Goal: Task Accomplishment & Management: Manage account settings

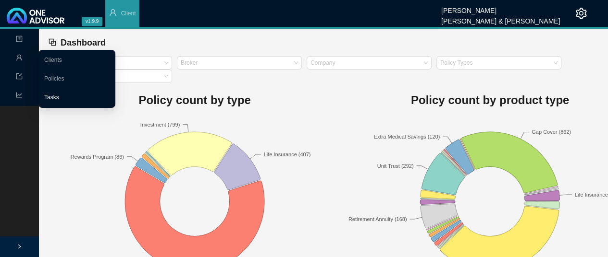
drag, startPoint x: 55, startPoint y: 98, endPoint x: 84, endPoint y: 101, distance: 29.4
click at [55, 98] on link "Tasks" at bounding box center [51, 97] width 15 height 7
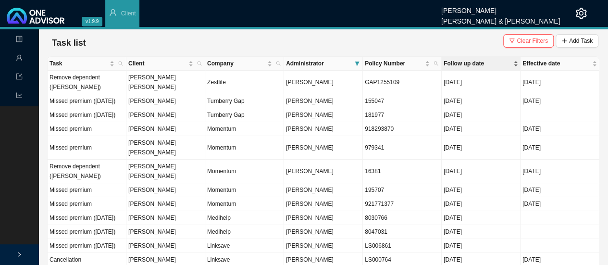
click at [459, 65] on span "Follow up date" at bounding box center [477, 64] width 68 height 10
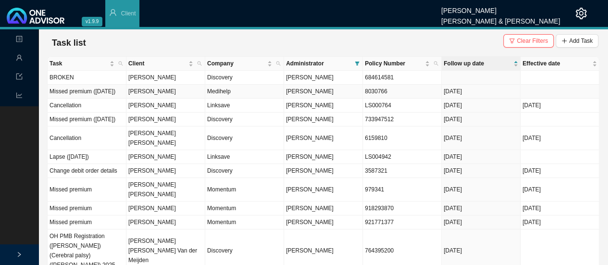
drag, startPoint x: 388, startPoint y: 97, endPoint x: 358, endPoint y: 97, distance: 30.3
click at [358, 97] on tr "Missed premium (September 2025) Candice McDonald Medihelp Sarah-Lee Clements 80…" at bounding box center [323, 92] width 551 height 14
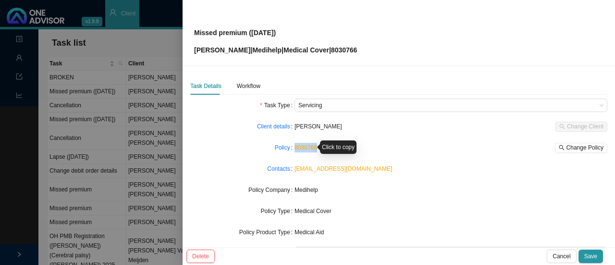
drag, startPoint x: 308, startPoint y: 150, endPoint x: 293, endPoint y: 150, distance: 15.4
click at [294, 150] on div "8030766 Change Policy" at bounding box center [450, 148] width 313 height 10
copy link "8030766"
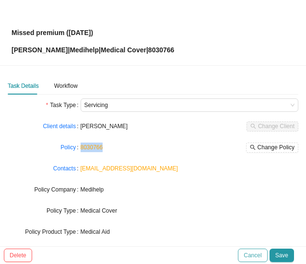
click at [255, 257] on span "Cancel" at bounding box center [253, 256] width 18 height 10
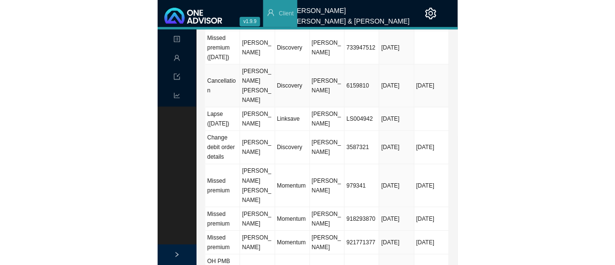
scroll to position [144, 0]
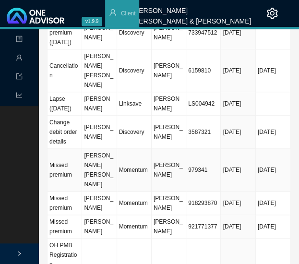
click at [137, 181] on td "Momentum" at bounding box center [134, 170] width 35 height 43
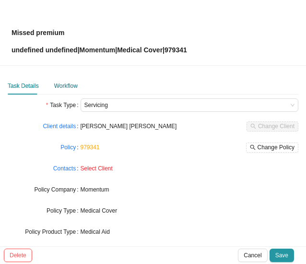
click at [61, 87] on div "Workflow" at bounding box center [66, 86] width 24 height 10
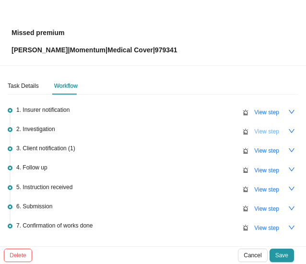
click at [260, 134] on span "View step" at bounding box center [267, 132] width 25 height 10
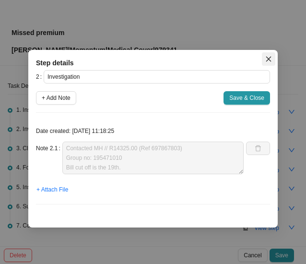
click at [271, 58] on icon "close" at bounding box center [269, 59] width 7 height 7
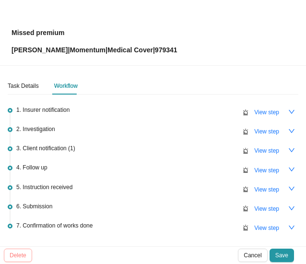
click at [254, 252] on span "Cancel" at bounding box center [253, 256] width 18 height 10
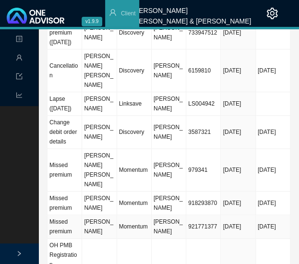
click at [131, 226] on td "Momentum" at bounding box center [134, 227] width 35 height 24
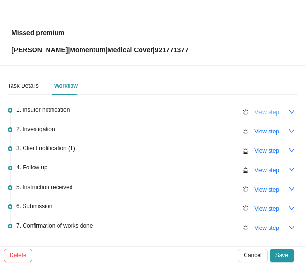
click at [255, 108] on span "View step" at bounding box center [267, 113] width 25 height 10
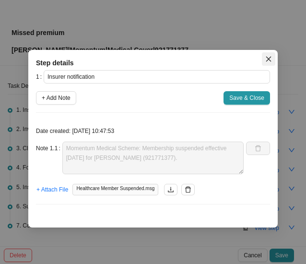
click at [269, 63] on button "Close" at bounding box center [268, 58] width 13 height 13
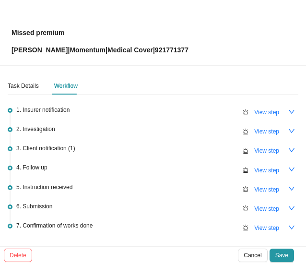
click at [255, 130] on span "View step" at bounding box center [267, 132] width 25 height 10
type input "Investigation"
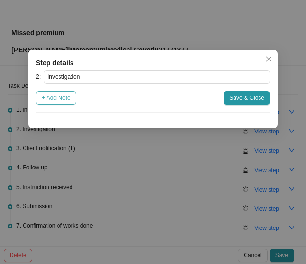
click at [58, 100] on span "+ Add Note" at bounding box center [56, 98] width 29 height 10
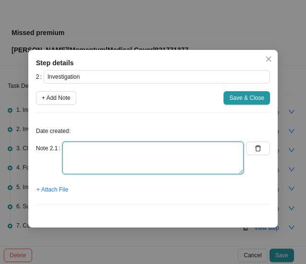
click at [86, 151] on textarea at bounding box center [153, 158] width 182 height 33
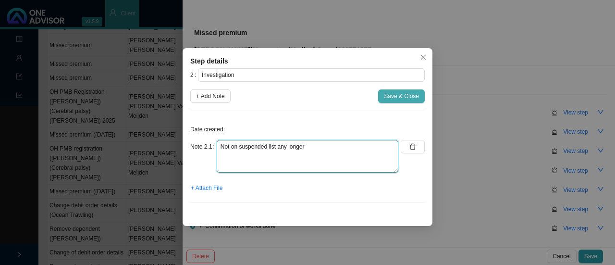
type textarea "Not on suspended list any longer"
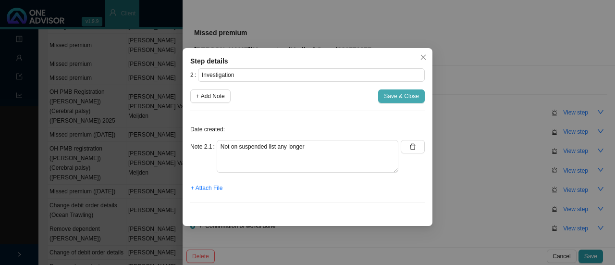
click at [393, 98] on span "Save & Close" at bounding box center [401, 96] width 35 height 10
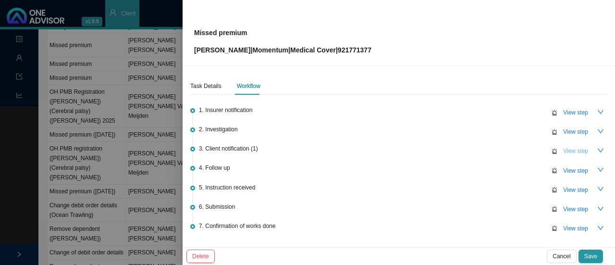
click at [566, 150] on span "View step" at bounding box center [575, 151] width 25 height 10
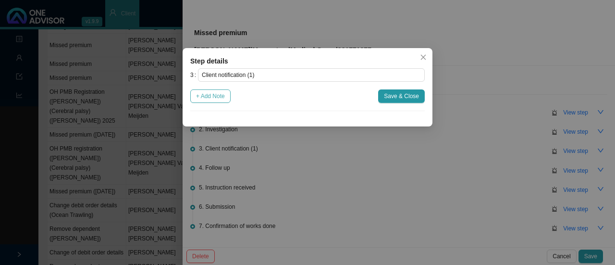
click at [212, 96] on span "+ Add Note" at bounding box center [210, 96] width 29 height 10
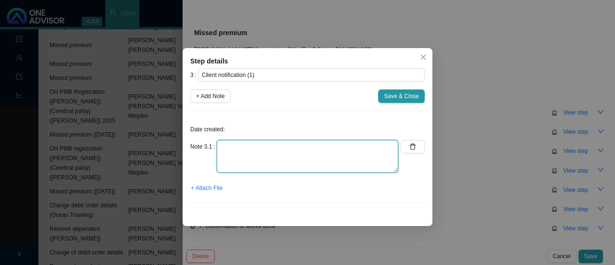
click at [226, 150] on textarea at bounding box center [308, 156] width 182 height 33
type textarea "N/A"
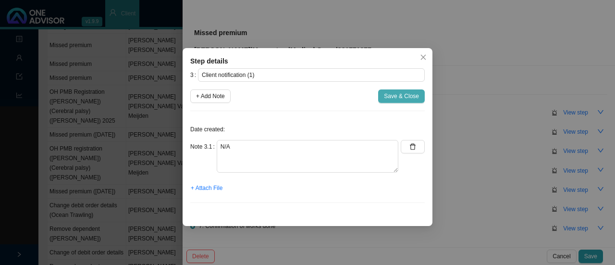
click at [395, 98] on span "Save & Close" at bounding box center [401, 96] width 35 height 10
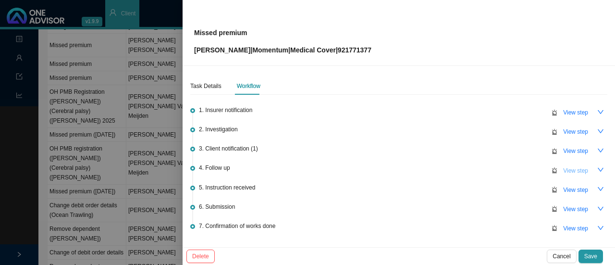
click at [567, 167] on span "View step" at bounding box center [575, 171] width 25 height 10
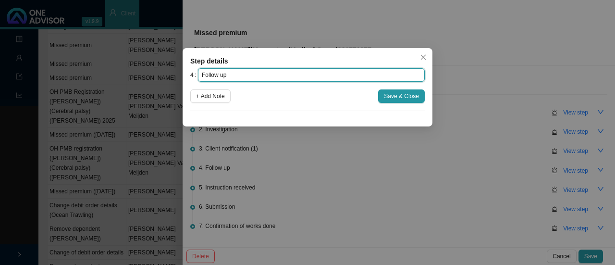
click at [215, 74] on input "Follow up" at bounding box center [311, 74] width 227 height 13
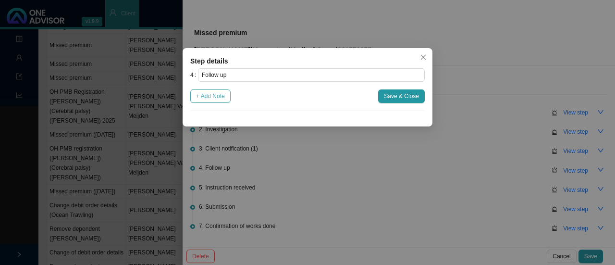
click at [213, 100] on span "+ Add Note" at bounding box center [210, 96] width 29 height 10
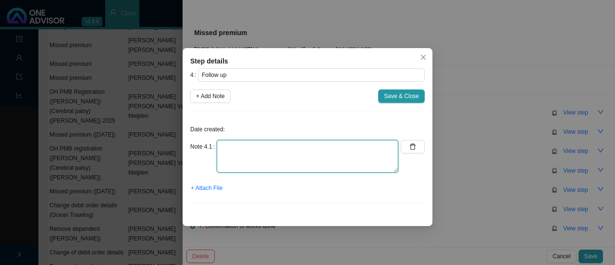
click at [235, 151] on textarea at bounding box center [308, 156] width 182 height 33
type textarea "N/A"
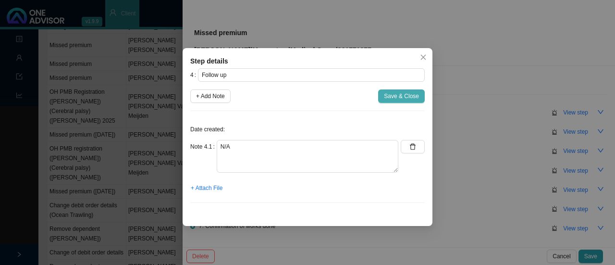
click at [396, 98] on span "Save & Close" at bounding box center [401, 96] width 35 height 10
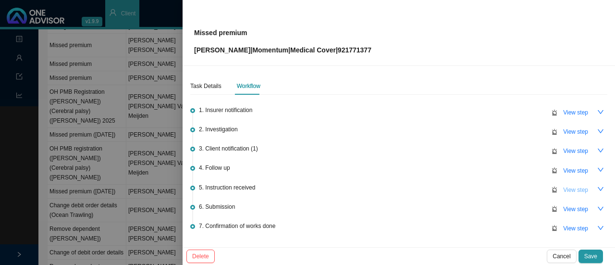
click at [568, 185] on span "View step" at bounding box center [575, 190] width 25 height 10
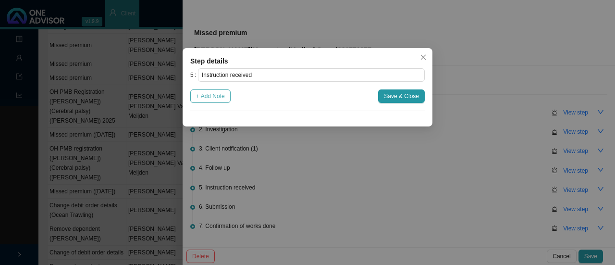
click at [217, 100] on span "+ Add Note" at bounding box center [210, 96] width 29 height 10
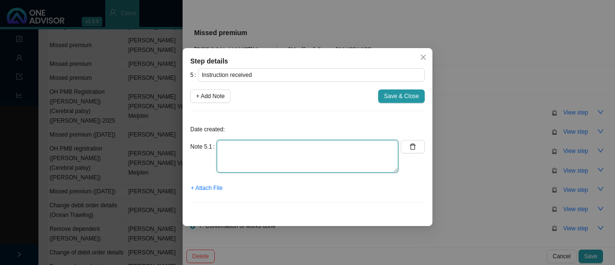
click at [220, 150] on textarea at bounding box center [308, 156] width 182 height 33
type textarea "N/A"
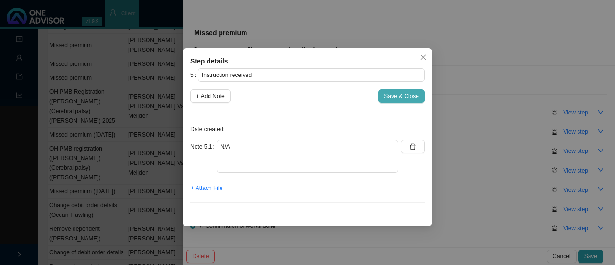
click at [400, 98] on span "Save & Close" at bounding box center [401, 96] width 35 height 10
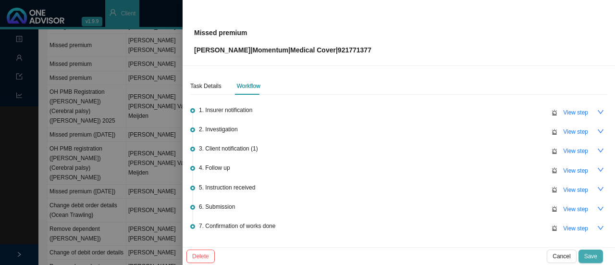
click at [592, 254] on span "Save" at bounding box center [590, 256] width 13 height 10
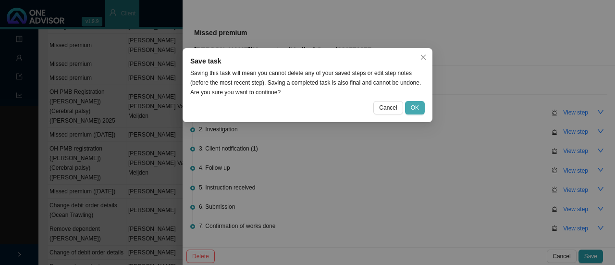
click at [423, 104] on button "OK" at bounding box center [415, 107] width 20 height 13
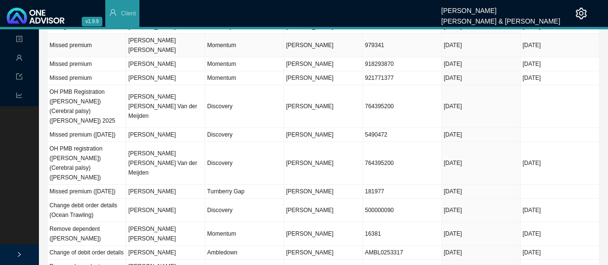
click at [233, 52] on td "Momentum" at bounding box center [244, 46] width 79 height 24
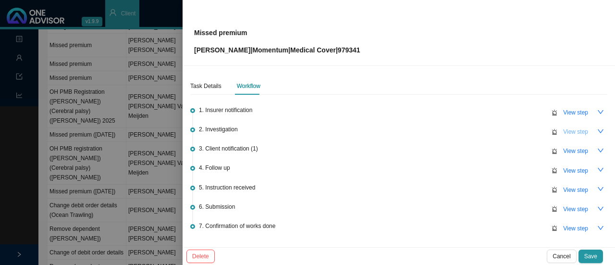
click at [573, 135] on span "View step" at bounding box center [575, 132] width 25 height 10
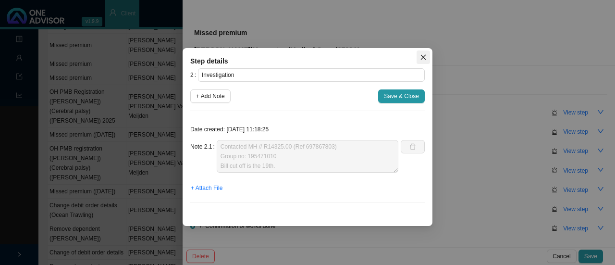
click at [422, 59] on icon "close" at bounding box center [423, 57] width 7 height 7
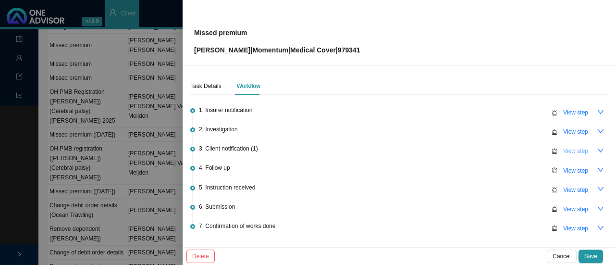
click at [570, 148] on span "View step" at bounding box center [575, 151] width 25 height 10
type input "Client notification (1)"
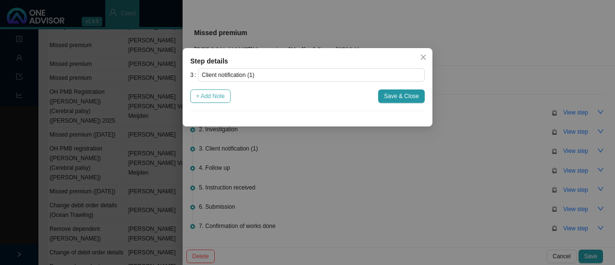
click at [221, 97] on span "+ Add Note" at bounding box center [210, 96] width 29 height 10
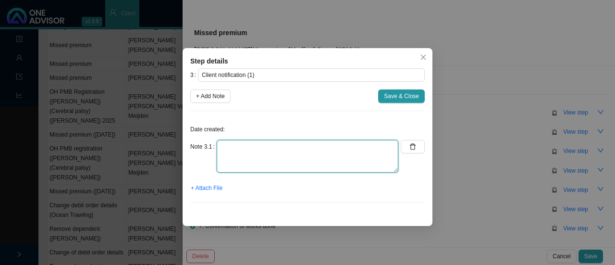
click at [234, 154] on textarea at bounding box center [308, 156] width 182 height 33
type textarea "i"
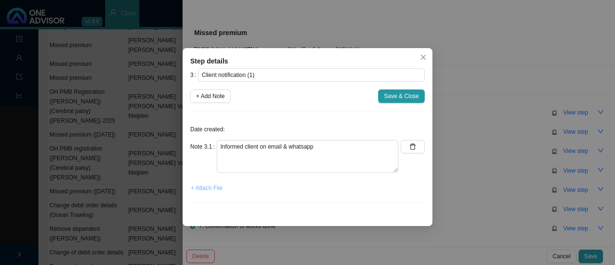
click at [207, 186] on span "+ Attach File" at bounding box center [207, 188] width 32 height 10
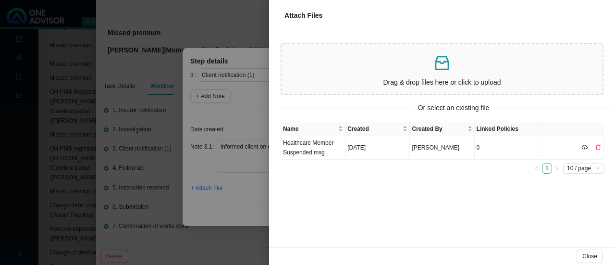
click at [341, 77] on p "Drag & drop files here or click to upload" at bounding box center [441, 82] width 313 height 11
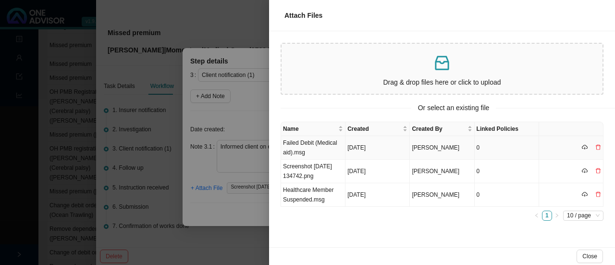
click at [294, 143] on td "Failed Debit (Medical aid).msg" at bounding box center [313, 148] width 64 height 24
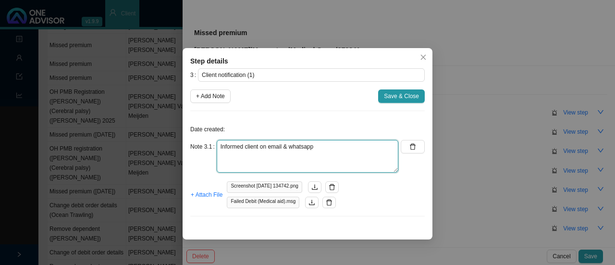
click at [334, 147] on textarea "Informed client on email & whatsapp" at bounding box center [308, 156] width 182 height 33
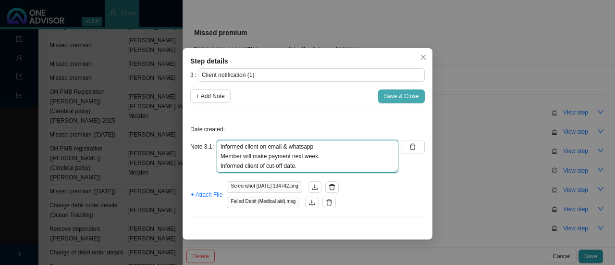
type textarea "Informed client on email & whatsapp Member will make payment next week. Informe…"
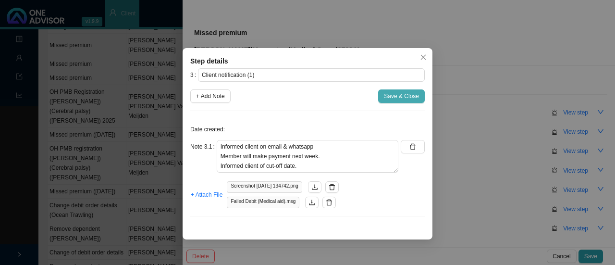
click at [403, 95] on span "Save & Close" at bounding box center [401, 96] width 35 height 10
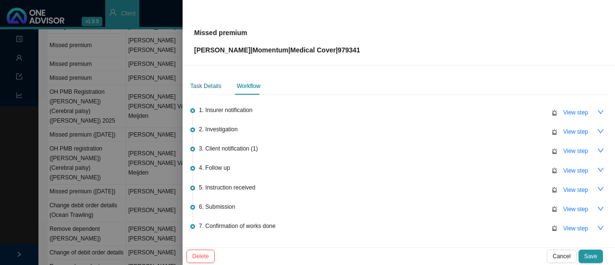
click at [205, 86] on div "Task Details" at bounding box center [205, 86] width 31 height 10
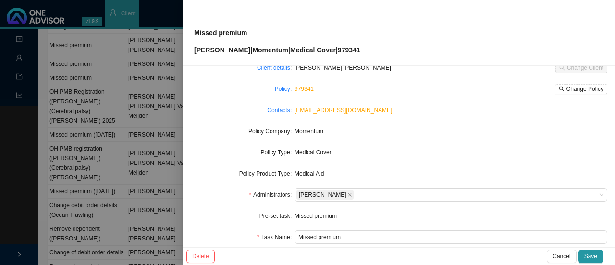
scroll to position [0, 0]
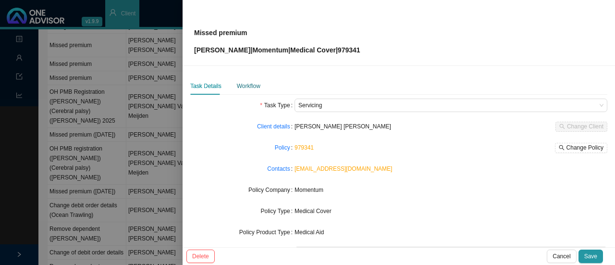
drag, startPoint x: 243, startPoint y: 86, endPoint x: 260, endPoint y: 89, distance: 17.5
click at [244, 86] on div "Workflow" at bounding box center [249, 86] width 24 height 10
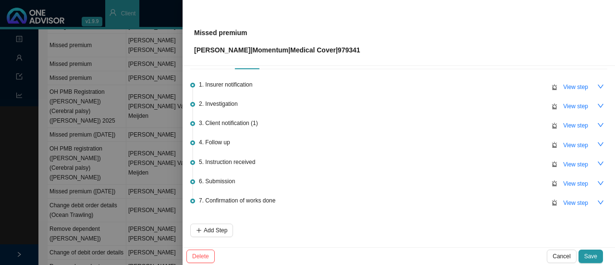
scroll to position [61, 0]
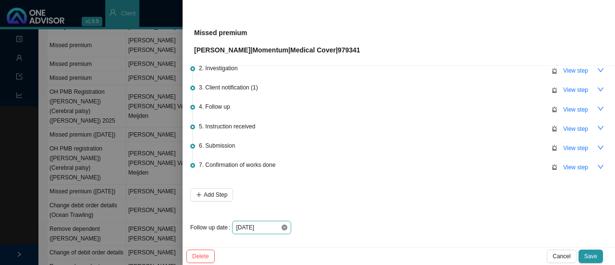
click at [283, 226] on icon "close-circle" at bounding box center [284, 227] width 6 height 6
click at [283, 226] on div at bounding box center [261, 227] width 51 height 10
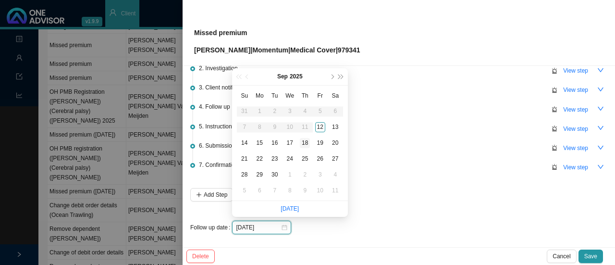
type input "2025-09-18"
type input "[DATE]"
click at [260, 142] on div "15" at bounding box center [260, 143] width 10 height 10
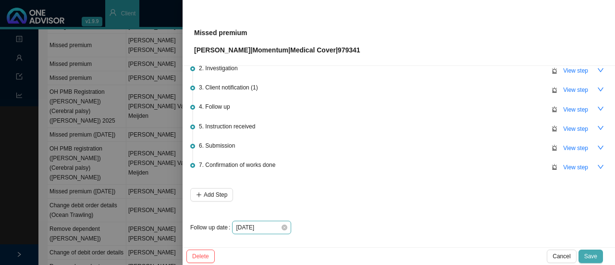
click at [586, 256] on span "Save" at bounding box center [590, 256] width 13 height 10
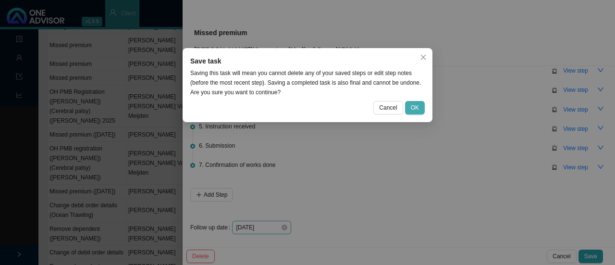
click at [416, 104] on span "OK" at bounding box center [415, 108] width 8 height 10
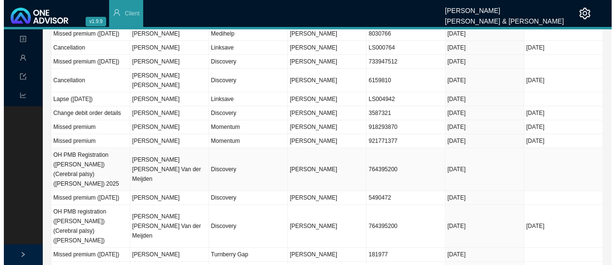
scroll to position [0, 0]
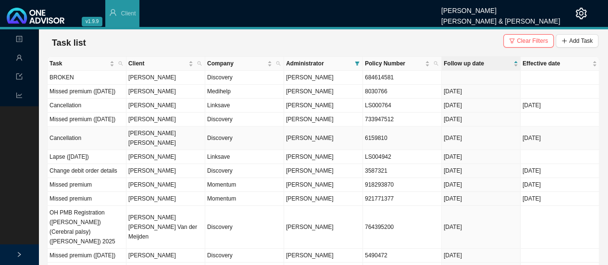
click at [212, 150] on td "Discovery" at bounding box center [244, 138] width 79 height 24
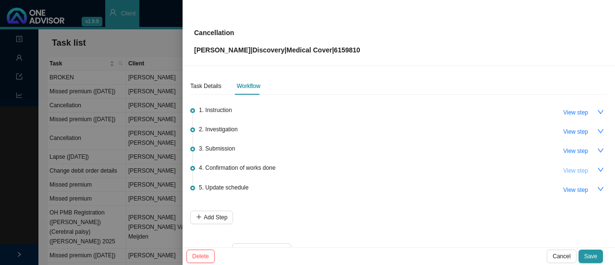
click at [577, 173] on span "View step" at bounding box center [575, 171] width 25 height 10
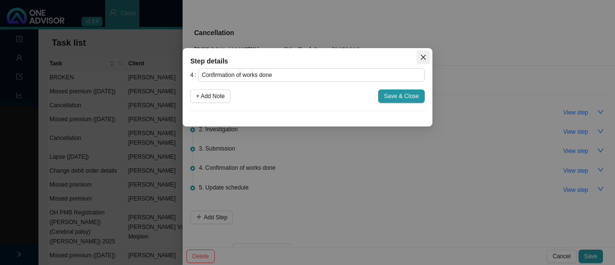
click at [422, 57] on icon "close" at bounding box center [423, 57] width 7 height 7
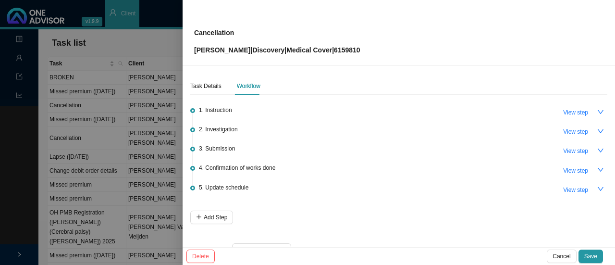
drag, startPoint x: 593, startPoint y: 253, endPoint x: 587, endPoint y: 248, distance: 7.6
click at [593, 252] on span "Save" at bounding box center [590, 256] width 13 height 10
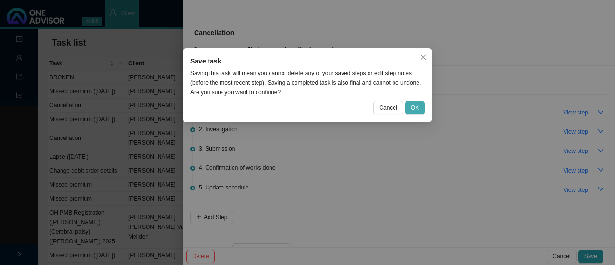
click at [421, 107] on button "OK" at bounding box center [415, 107] width 20 height 13
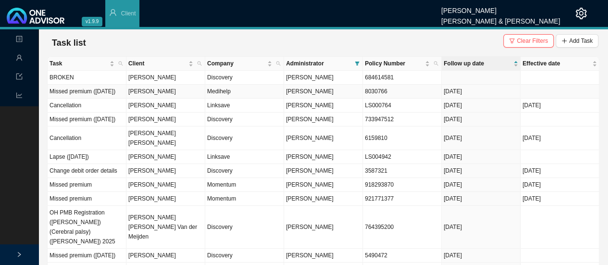
click at [179, 95] on td "Candice McDonald" at bounding box center [165, 92] width 79 height 14
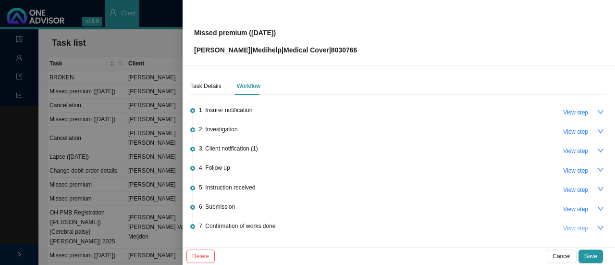
click at [563, 224] on span "View step" at bounding box center [575, 228] width 25 height 10
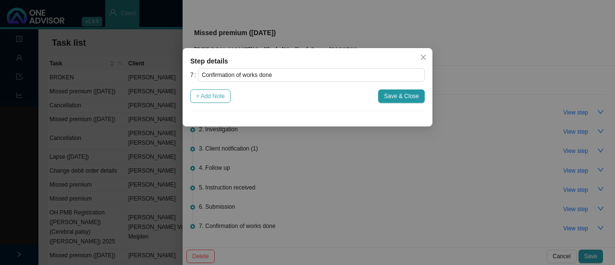
click at [208, 94] on span "+ Add Note" at bounding box center [210, 96] width 29 height 10
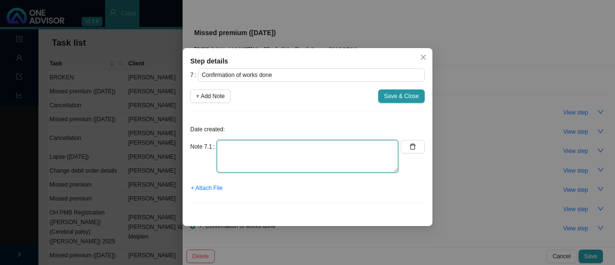
click at [248, 166] on textarea at bounding box center [308, 156] width 182 height 33
type textarea "Informed client - medical aid is active"
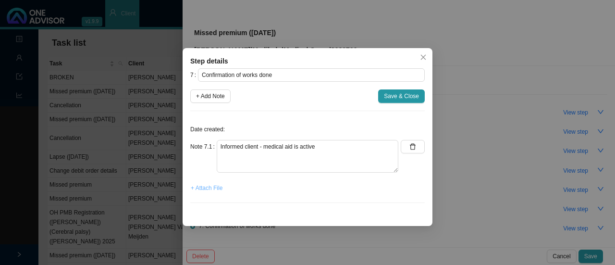
click at [216, 189] on span "+ Attach File" at bounding box center [207, 188] width 32 height 10
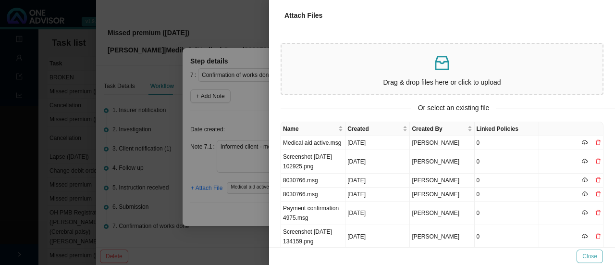
click at [593, 256] on span "Close" at bounding box center [589, 256] width 15 height 10
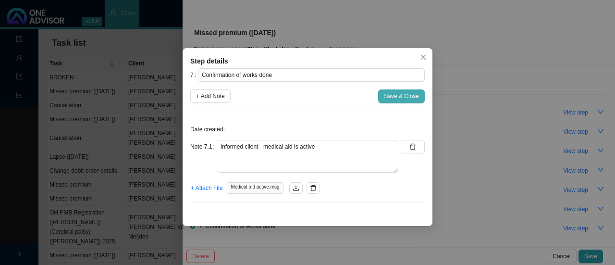
click at [399, 91] on span "Save & Close" at bounding box center [401, 96] width 35 height 10
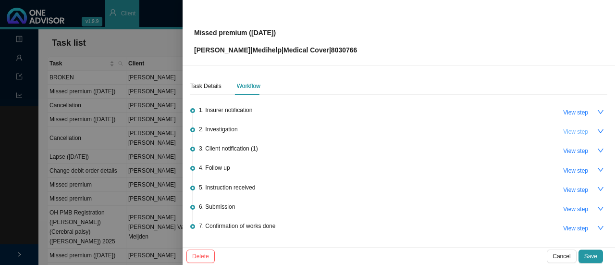
click at [563, 129] on span "View step" at bounding box center [575, 132] width 25 height 10
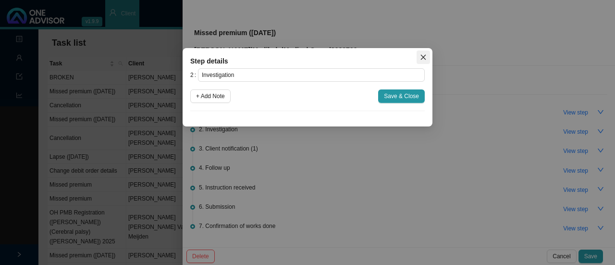
click at [422, 55] on icon "close" at bounding box center [423, 57] width 7 height 7
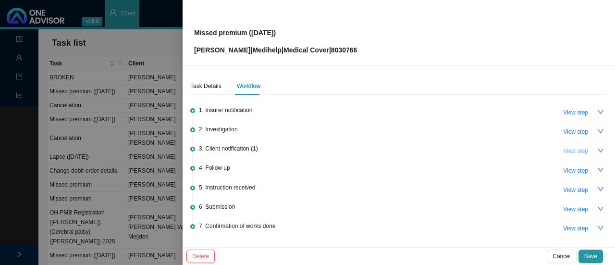
click at [571, 149] on span "View step" at bounding box center [575, 151] width 25 height 10
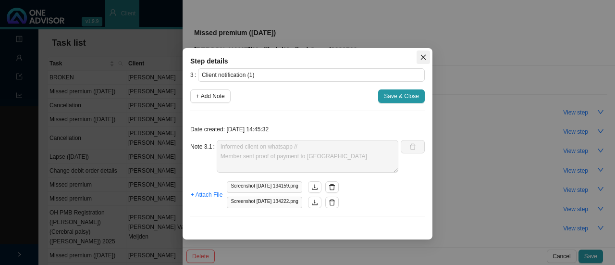
click at [423, 59] on icon "close" at bounding box center [423, 57] width 7 height 7
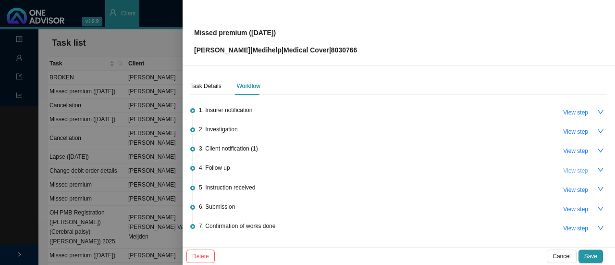
click at [569, 169] on span "View step" at bounding box center [575, 171] width 25 height 10
type input "Follow up"
type textarea "Medihelp - Subs received"
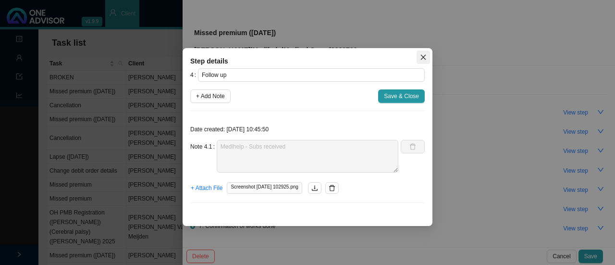
click at [424, 54] on icon "close" at bounding box center [423, 57] width 7 height 7
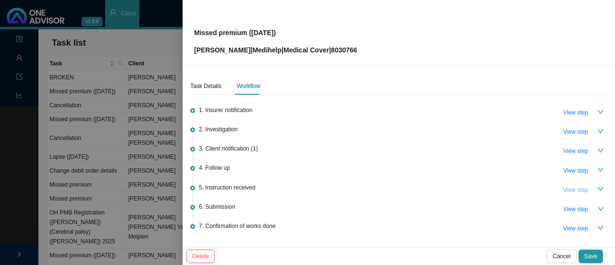
click at [567, 187] on span "View step" at bounding box center [575, 190] width 25 height 10
type input "Instruction received"
type textarea "Proof of payment received"
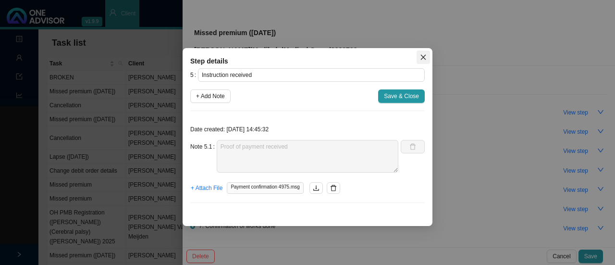
click at [423, 51] on button "Close" at bounding box center [422, 56] width 13 height 13
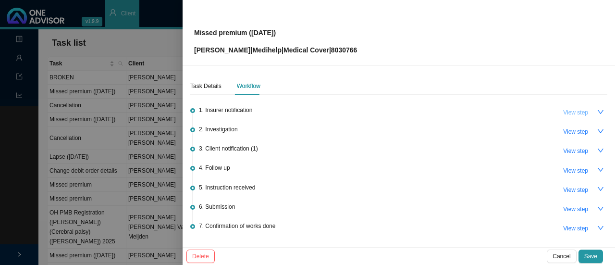
click at [577, 112] on span "View step" at bounding box center [575, 113] width 25 height 10
type input "Insurer notification"
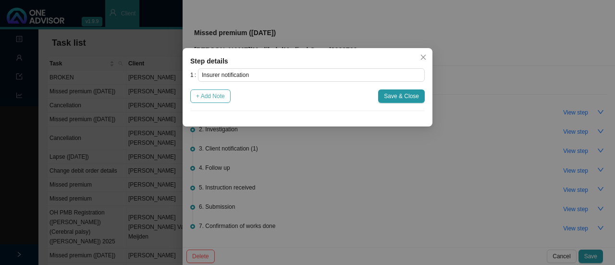
click at [220, 97] on span "+ Add Note" at bounding box center [210, 96] width 29 height 10
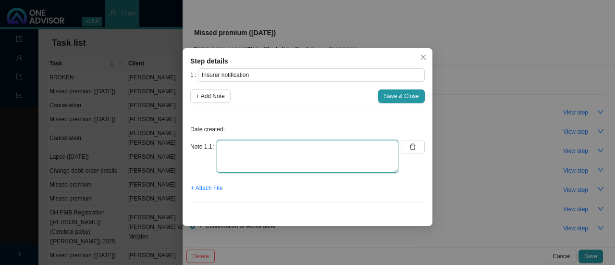
click at [247, 152] on textarea at bounding box center [308, 156] width 182 height 33
type textarea "W"
type textarea "On suspended list"
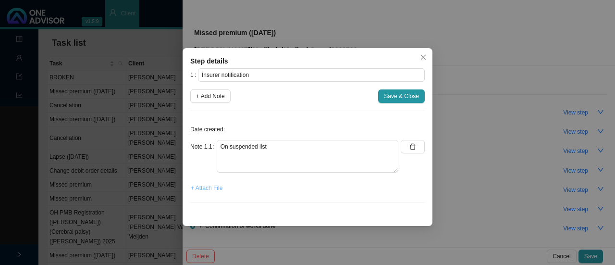
click at [215, 190] on span "+ Attach File" at bounding box center [207, 188] width 32 height 10
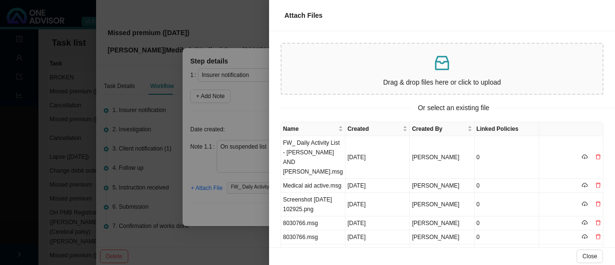
click at [383, 67] on p at bounding box center [441, 63] width 313 height 20
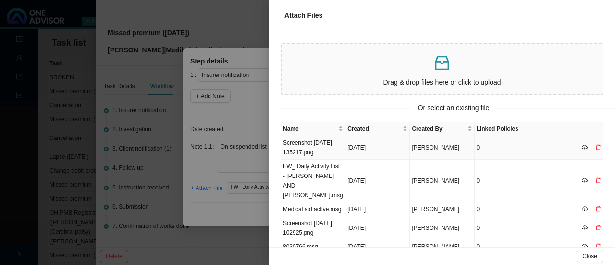
click at [304, 145] on td "Screenshot 2025-09-12 135217.png" at bounding box center [313, 148] width 64 height 24
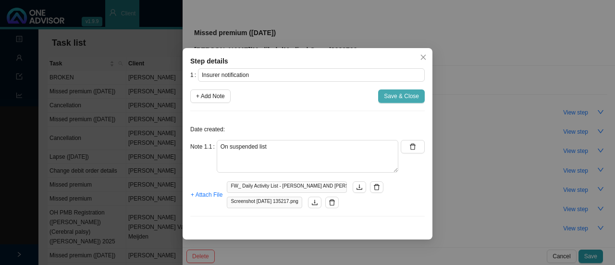
click at [398, 94] on span "Save & Close" at bounding box center [401, 96] width 35 height 10
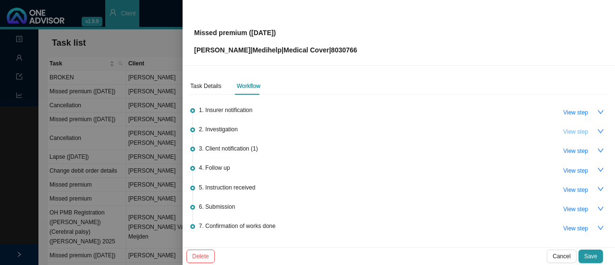
click at [577, 135] on span "View step" at bounding box center [575, 132] width 25 height 10
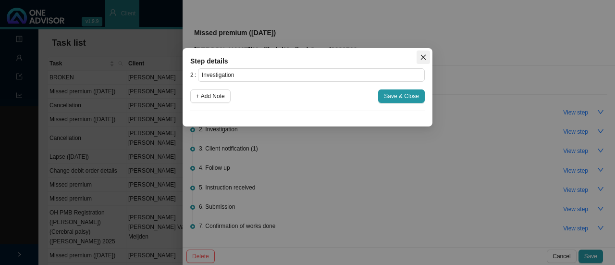
click at [428, 57] on span "Close" at bounding box center [422, 57] width 13 height 7
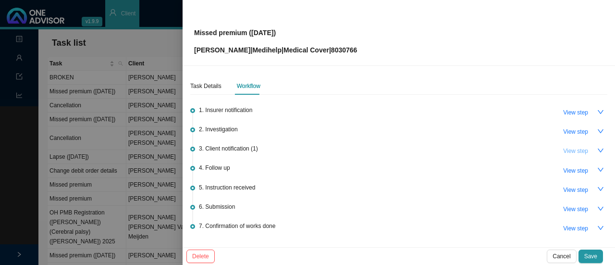
click at [575, 148] on span "View step" at bounding box center [575, 151] width 25 height 10
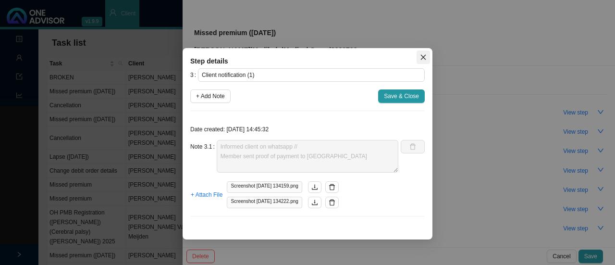
click at [422, 57] on icon "close" at bounding box center [423, 57] width 7 height 7
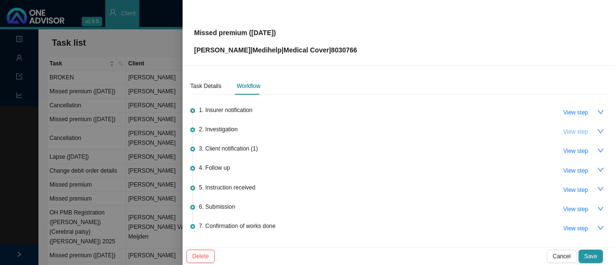
click at [563, 127] on span "View step" at bounding box center [575, 132] width 25 height 10
type input "Investigation"
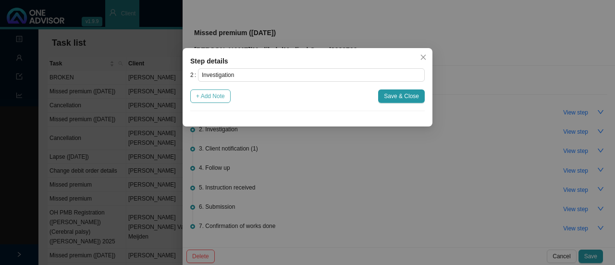
click at [210, 98] on span "+ Add Note" at bounding box center [210, 96] width 29 height 10
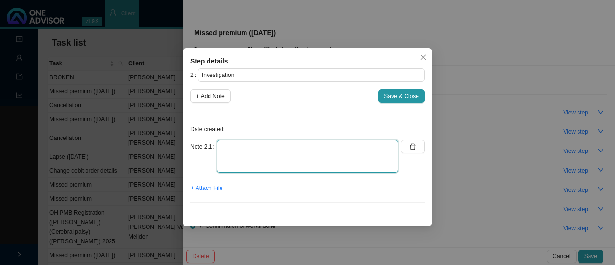
click at [243, 159] on textarea at bounding box center [308, 156] width 182 height 33
type textarea "c"
type textarea "Checked online - suspended medical aid"
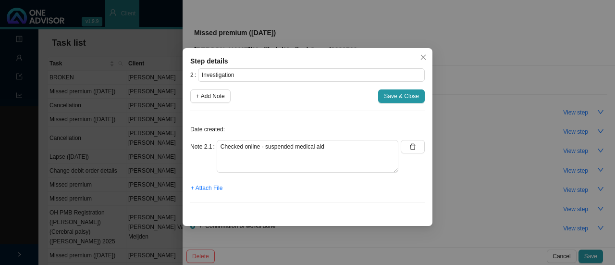
click at [396, 103] on div "2 Investigation + Add Note Save & Close Date created: Note 2.1 Checked online -…" at bounding box center [307, 139] width 234 height 142
click at [396, 96] on span "Save & Close" at bounding box center [401, 96] width 35 height 10
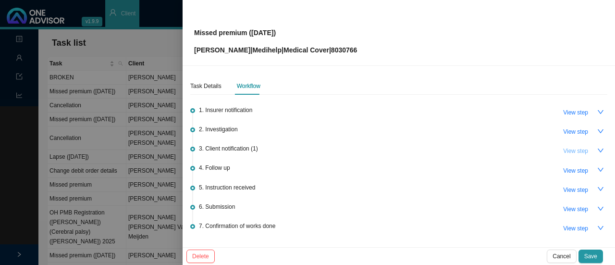
click at [569, 151] on span "View step" at bounding box center [575, 151] width 25 height 10
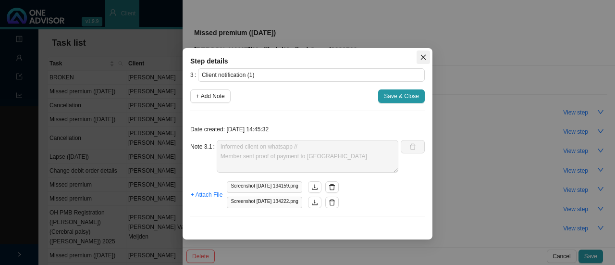
click at [426, 57] on icon "close" at bounding box center [423, 57] width 7 height 7
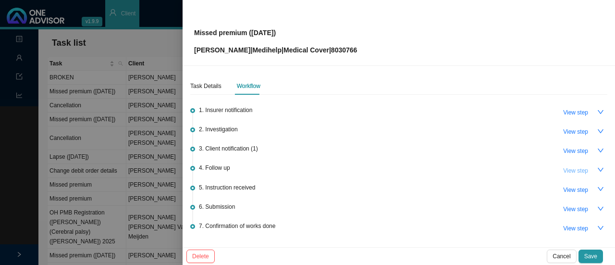
click at [566, 170] on span "View step" at bounding box center [575, 171] width 25 height 10
type input "Follow up"
type textarea "Medihelp - Subs received"
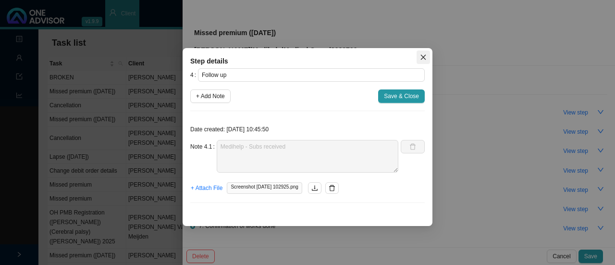
click at [421, 55] on icon "close" at bounding box center [423, 57] width 7 height 7
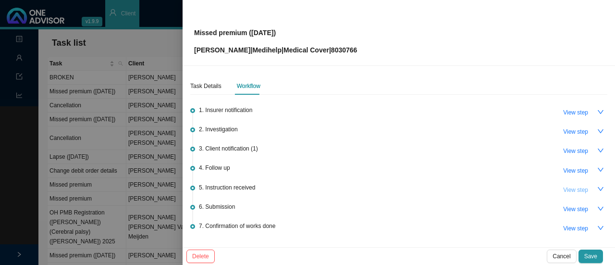
click at [570, 190] on span "View step" at bounding box center [575, 190] width 25 height 10
type input "Instruction received"
type textarea "Proof of payment received"
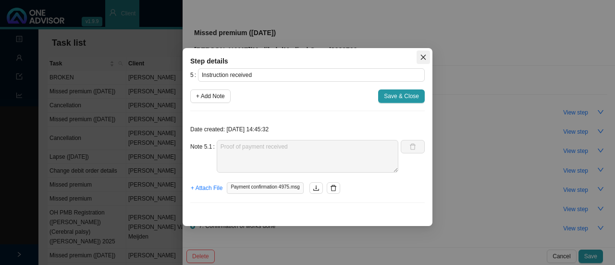
click at [422, 54] on icon "close" at bounding box center [423, 57] width 7 height 7
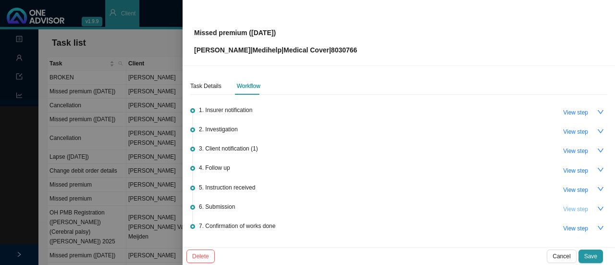
click at [565, 208] on span "View step" at bounding box center [575, 209] width 25 height 10
type input "Submission"
type textarea "Sent pop to MH // Autoreply attached"
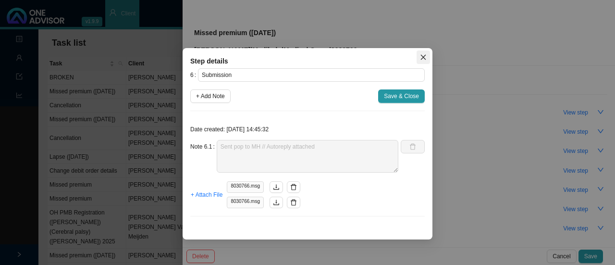
click at [422, 59] on icon "close" at bounding box center [423, 57] width 7 height 7
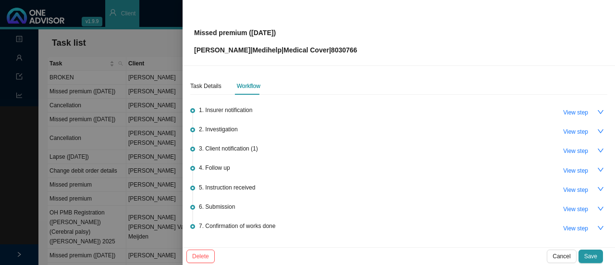
drag, startPoint x: 565, startPoint y: 228, endPoint x: 493, endPoint y: 219, distance: 72.2
click at [565, 228] on span "View step" at bounding box center [575, 228] width 25 height 10
type input "Confirmation of works done"
type textarea "Informed client - medical aid is active"
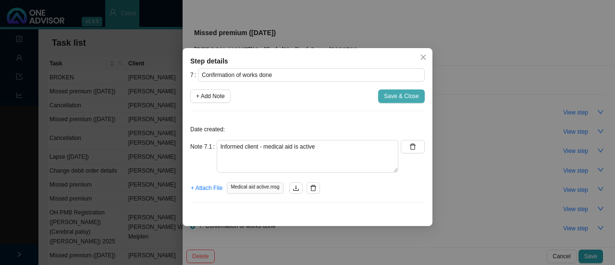
click at [412, 100] on span "Save & Close" at bounding box center [401, 96] width 35 height 10
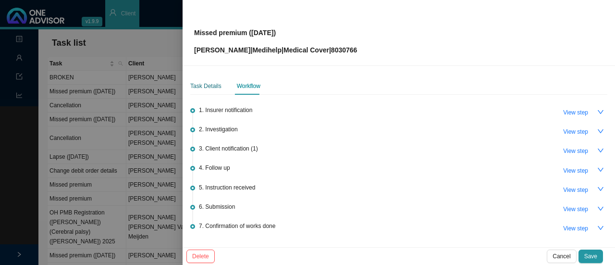
click at [210, 84] on div "Task Details" at bounding box center [205, 86] width 31 height 10
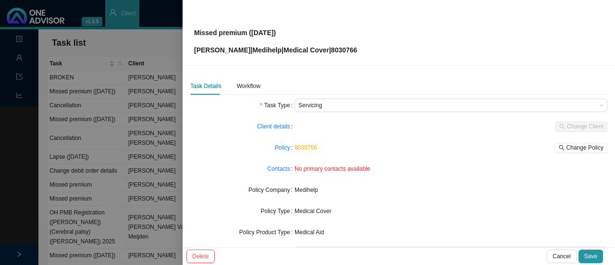
scroll to position [112, 0]
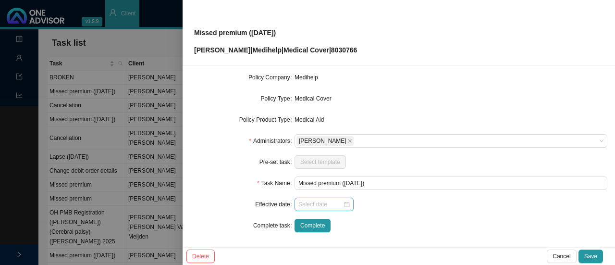
click at [344, 202] on div at bounding box center [323, 204] width 51 height 10
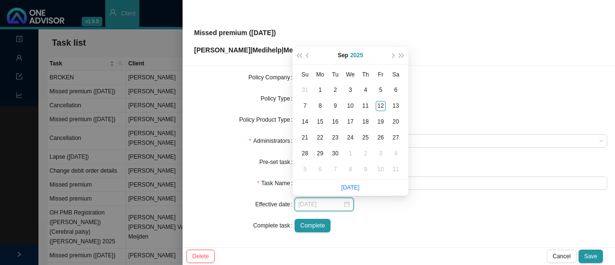
type input "2025-09-04"
type input "2025-09-01"
click at [319, 90] on div "1" at bounding box center [320, 90] width 10 height 10
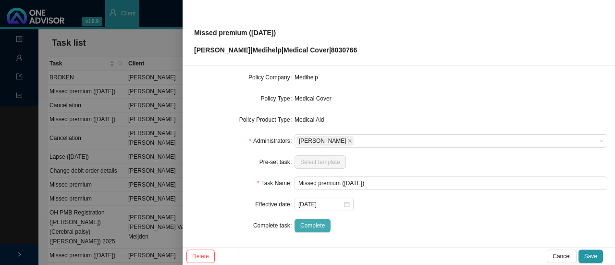
click at [308, 228] on span "Complete" at bounding box center [312, 225] width 24 height 10
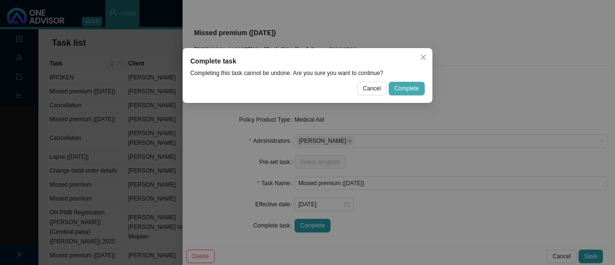
click at [395, 87] on span "Complete" at bounding box center [406, 89] width 24 height 10
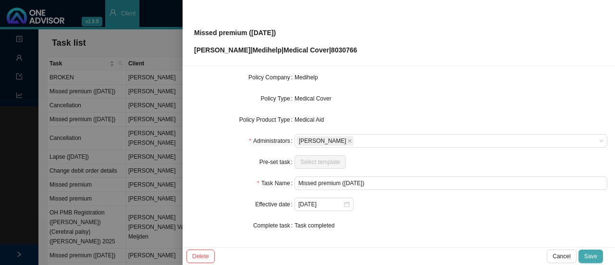
click at [589, 253] on span "Save" at bounding box center [590, 256] width 13 height 10
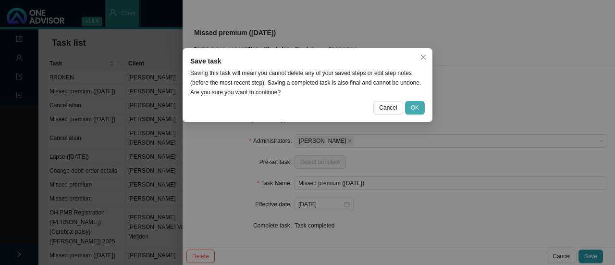
click at [419, 107] on span "OK" at bounding box center [415, 108] width 8 height 10
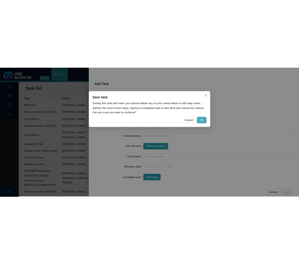
scroll to position [102, 0]
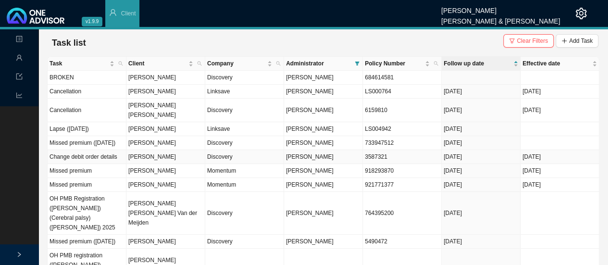
click at [218, 157] on td "Discovery" at bounding box center [244, 157] width 79 height 14
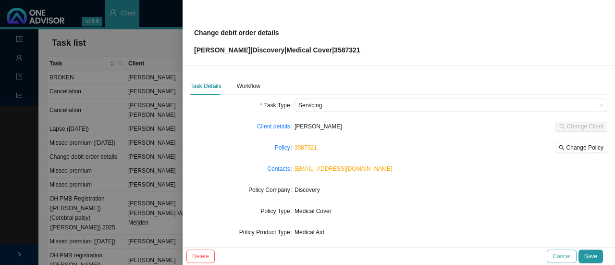
click at [560, 255] on span "Cancel" at bounding box center [561, 256] width 18 height 10
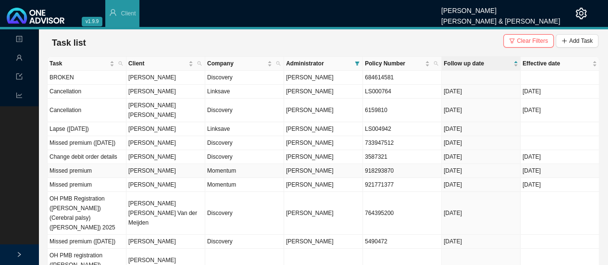
click at [109, 170] on td "Missed premium" at bounding box center [87, 171] width 79 height 14
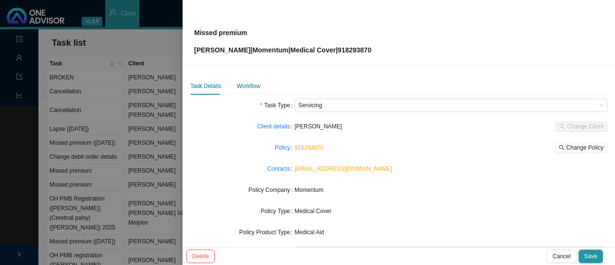
click at [250, 87] on div "Workflow" at bounding box center [249, 86] width 24 height 10
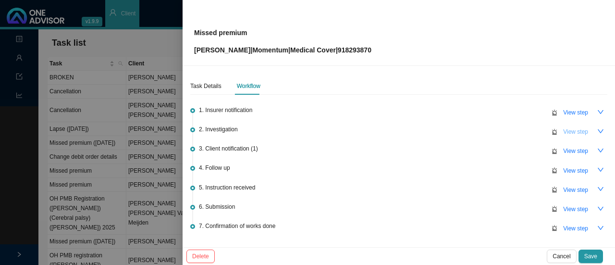
click at [579, 131] on span "View step" at bounding box center [575, 132] width 25 height 10
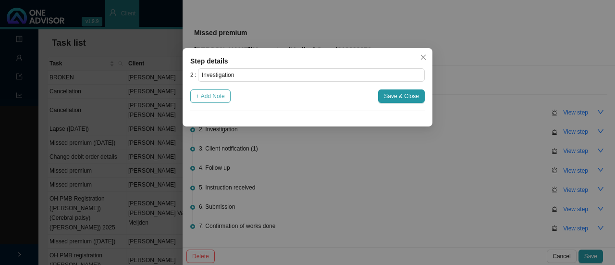
click at [214, 93] on span "+ Add Note" at bounding box center [210, 96] width 29 height 10
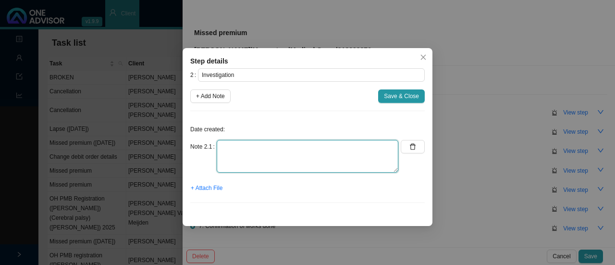
click at [228, 161] on textarea at bounding box center [308, 156] width 182 height 33
type textarea "c"
paste textarea "Good day Sarah, member is owing R2353.00 - chat ref 697896791"
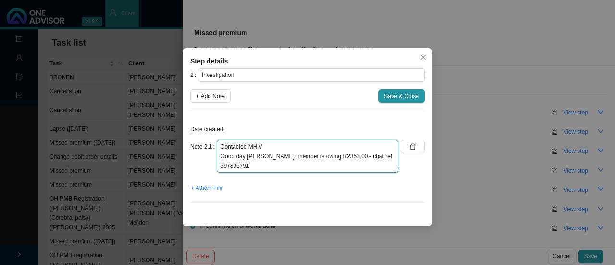
drag, startPoint x: 307, startPoint y: 156, endPoint x: 209, endPoint y: 157, distance: 98.0
click at [209, 157] on div "Note 2.1 Contacted MH // Good day Sarah, member is owing R2353.00 - chat ref 69…" at bounding box center [294, 156] width 208 height 33
click at [288, 146] on textarea "Contacted MH // R2353.00 - chat ref 697896791" at bounding box center [308, 156] width 182 height 33
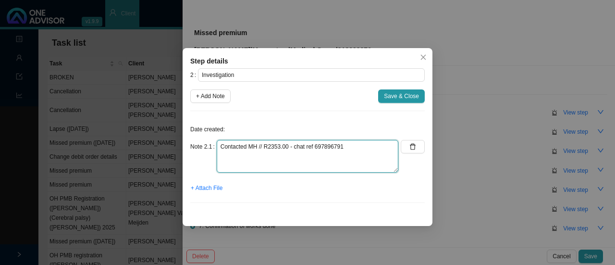
click at [294, 147] on textarea "Contacted MH // R2353.00 - chat ref 697896791" at bounding box center [308, 156] width 182 height 33
click at [233, 158] on textarea "Contacted MH // R2353.00 - chat ref 697896791" at bounding box center [308, 156] width 182 height 33
click at [234, 156] on textarea "Contacted MH // R2353.00 - chat ref 697896791" at bounding box center [308, 156] width 182 height 33
drag, startPoint x: 229, startPoint y: 156, endPoint x: 207, endPoint y: 155, distance: 22.6
click at [208, 155] on div "Note 2.1 Contacted MH // R2353.00 - chat ref 697896791" at bounding box center [294, 156] width 208 height 33
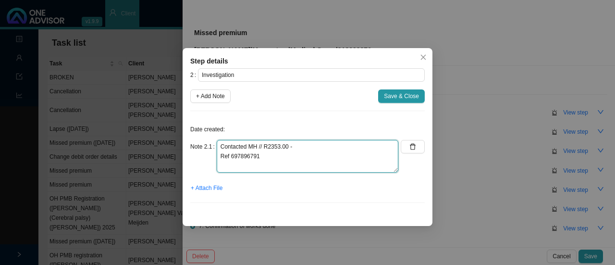
click at [269, 155] on textarea "Contacted MH // R2353.00 - Ref 697896791" at bounding box center [308, 156] width 182 height 33
click at [327, 143] on textarea "Contacted MH // R2353.00 - Ref 697896791" at bounding box center [308, 156] width 182 height 33
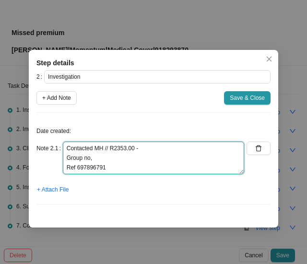
click at [99, 166] on textarea "Contacted MH // R2353.00 - Group no, Ref 697896791" at bounding box center [154, 158] width 182 height 33
click at [96, 154] on textarea "Contacted MH // R2353.00 - Group no, Ref 697896791" at bounding box center [154, 158] width 182 height 33
type textarea "Contacted MH // R2353.00 - Group no. 1781091013 Ref 697896791"
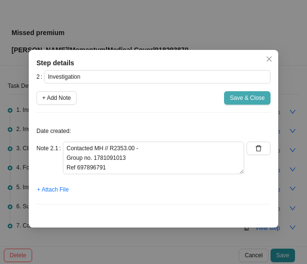
click at [254, 98] on span "Save & Close" at bounding box center [247, 98] width 35 height 10
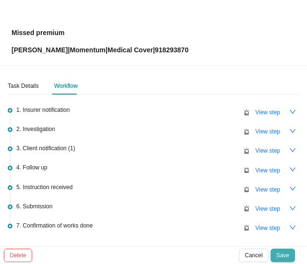
click at [280, 250] on button "Save" at bounding box center [283, 255] width 24 height 13
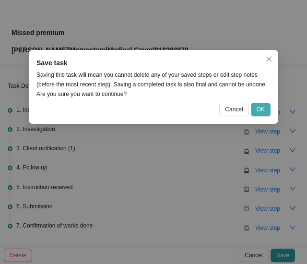
click at [263, 107] on span "OK" at bounding box center [261, 110] width 8 height 10
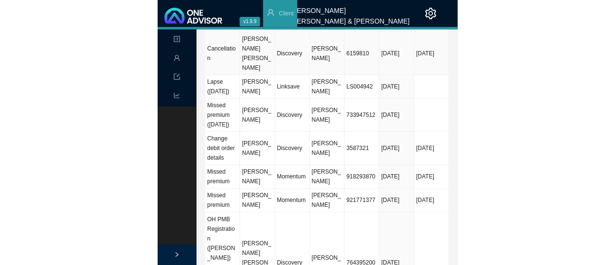
scroll to position [96, 0]
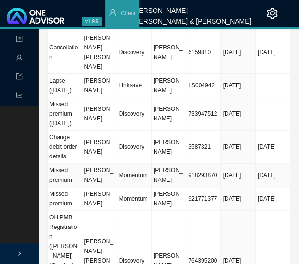
click at [135, 185] on td "Momentum" at bounding box center [134, 176] width 35 height 24
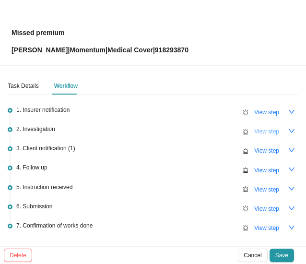
click at [266, 129] on span "View step" at bounding box center [267, 132] width 25 height 10
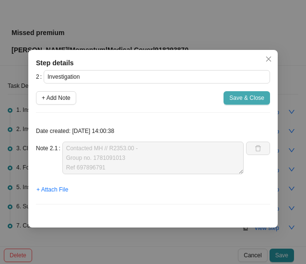
click at [250, 98] on span "Save & Close" at bounding box center [247, 98] width 35 height 10
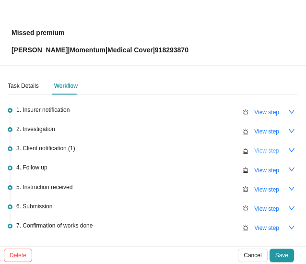
click at [269, 147] on span "View step" at bounding box center [267, 151] width 25 height 10
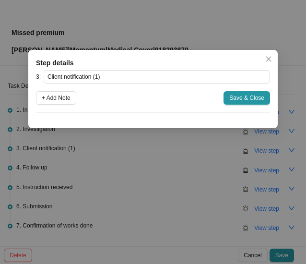
drag, startPoint x: 51, startPoint y: 97, endPoint x: 70, endPoint y: 118, distance: 28.6
click at [52, 97] on span "+ Add Note" at bounding box center [56, 98] width 29 height 10
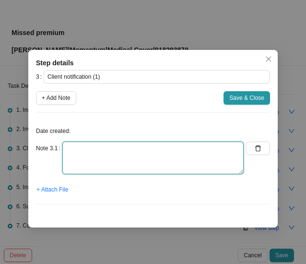
click at [79, 156] on textarea at bounding box center [153, 158] width 182 height 33
type textarea "I"
type textarea "b"
drag, startPoint x: 106, startPoint y: 151, endPoint x: -11, endPoint y: 151, distance: 117.2
click at [0, 151] on html "v1.9.9 Sarah-Lee Clements Smith & Bormann Client Landing Management Data Report…" at bounding box center [153, 36] width 306 height 264
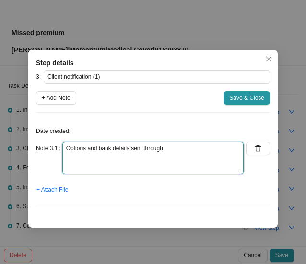
type textarea "Options and bank details sent through"
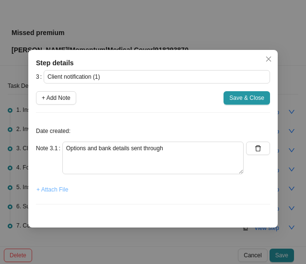
click at [56, 189] on span "+ Attach File" at bounding box center [53, 190] width 32 height 10
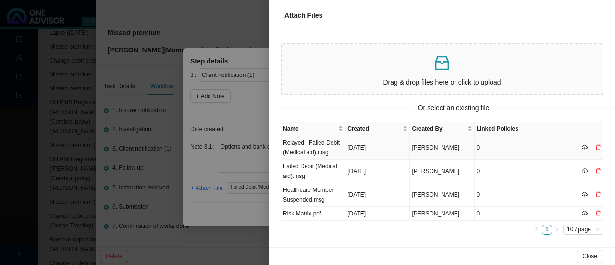
click at [297, 152] on td "Relayed_ Failed Debit (Medical aid).msg" at bounding box center [313, 148] width 64 height 24
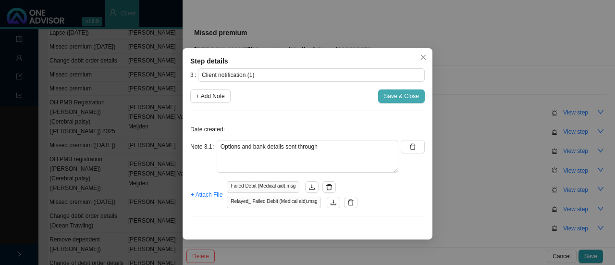
click at [399, 99] on span "Save & Close" at bounding box center [401, 96] width 35 height 10
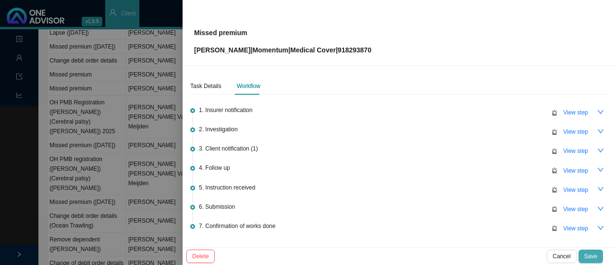
click at [583, 253] on button "Save" at bounding box center [590, 255] width 24 height 13
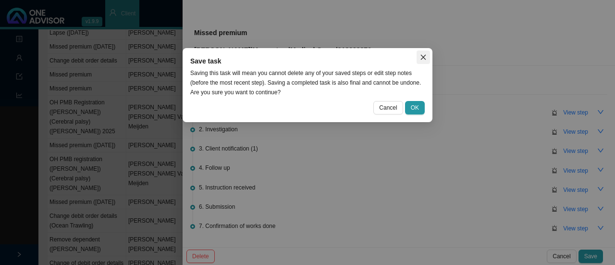
click at [423, 59] on icon "close" at bounding box center [423, 57] width 7 height 7
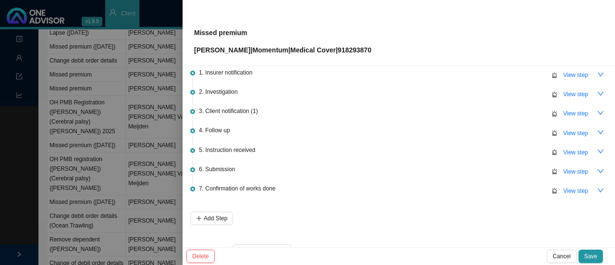
scroll to position [61, 0]
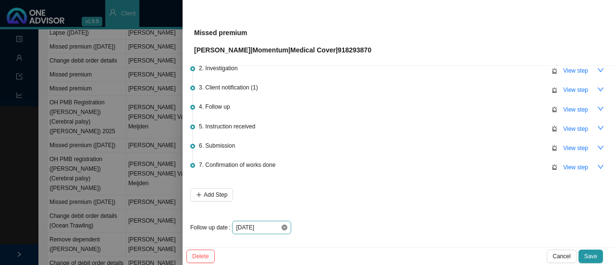
click at [281, 224] on icon "close-circle" at bounding box center [284, 227] width 6 height 6
click at [279, 226] on input at bounding box center [258, 227] width 45 height 10
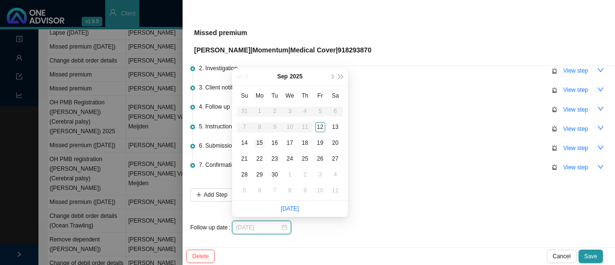
type input "[DATE]"
click at [262, 141] on div "15" at bounding box center [260, 143] width 10 height 10
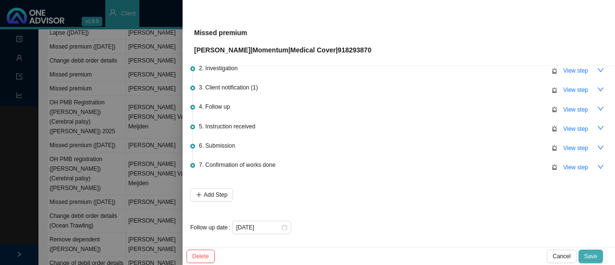
click at [595, 255] on span "Save" at bounding box center [590, 256] width 13 height 10
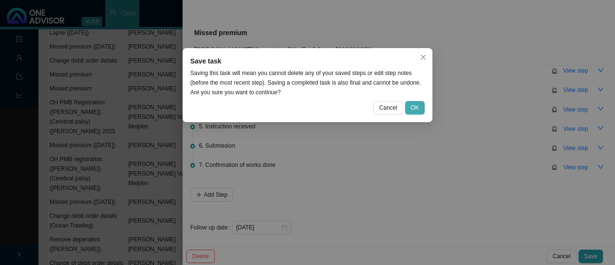
click at [416, 108] on span "OK" at bounding box center [415, 108] width 8 height 10
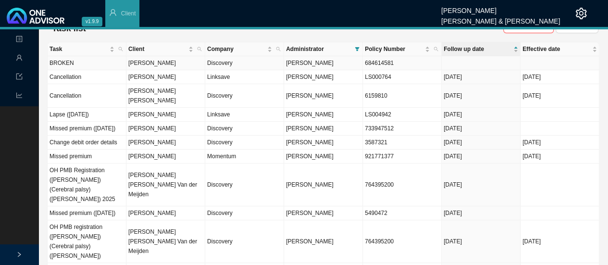
scroll to position [0, 0]
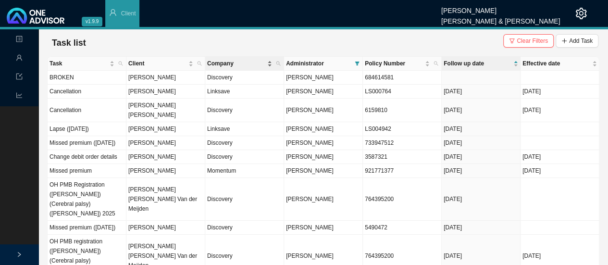
click at [222, 63] on span "Company" at bounding box center [236, 64] width 58 height 10
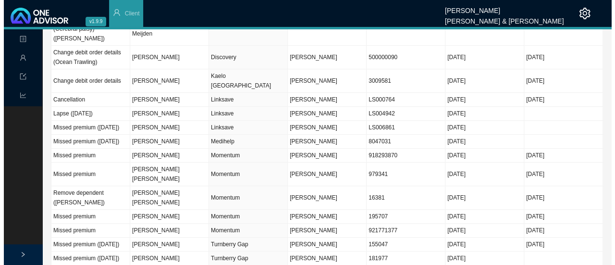
scroll to position [240, 0]
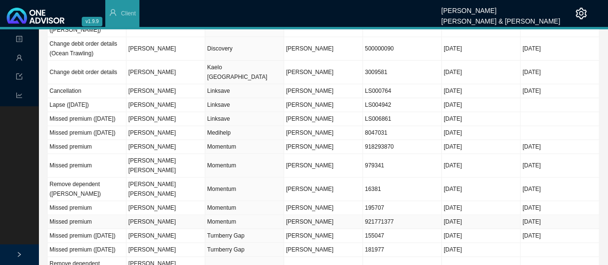
click at [213, 219] on td "Momentum" at bounding box center [244, 222] width 79 height 14
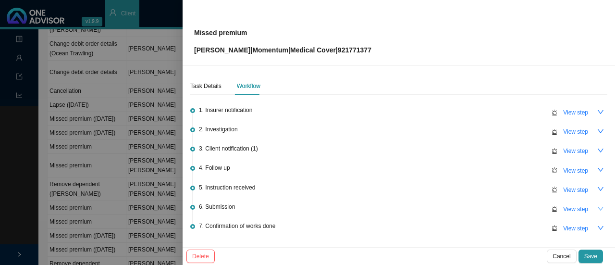
click at [597, 205] on icon "down" at bounding box center [600, 208] width 7 height 7
click at [567, 205] on span "View step" at bounding box center [575, 209] width 25 height 10
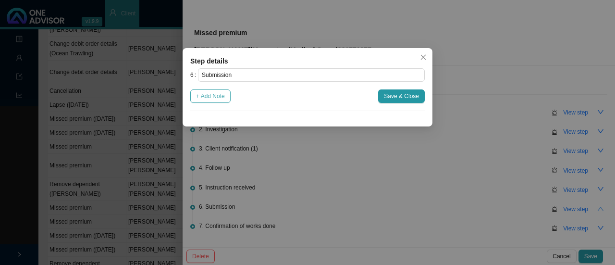
click at [215, 99] on span "+ Add Note" at bounding box center [210, 96] width 29 height 10
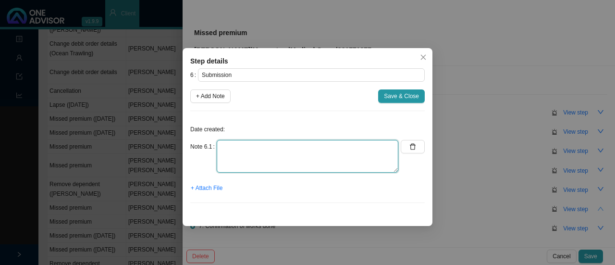
click at [232, 146] on textarea at bounding box center [308, 156] width 182 height 33
type textarea "P"
paste textarea "697898507"
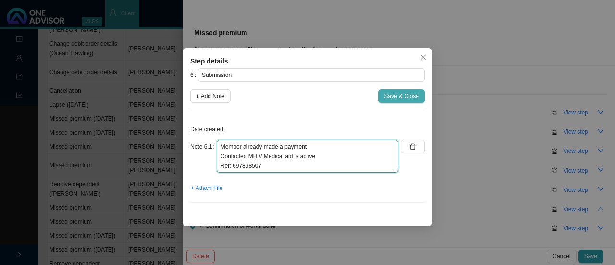
type textarea "Member already made a payment Contacted MH // Medical aid is active Ref: 697898…"
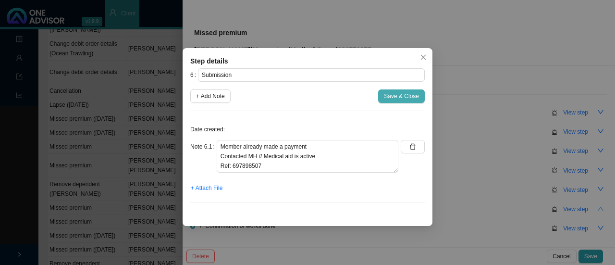
click at [412, 98] on span "Save & Close" at bounding box center [401, 96] width 35 height 10
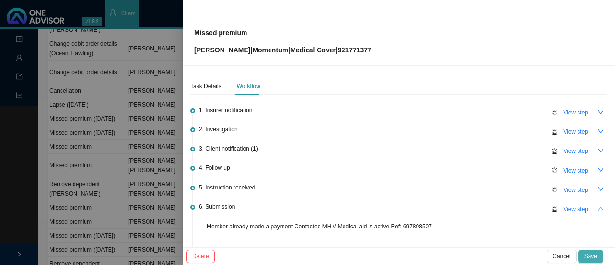
click at [583, 257] on button "Save" at bounding box center [590, 255] width 24 height 13
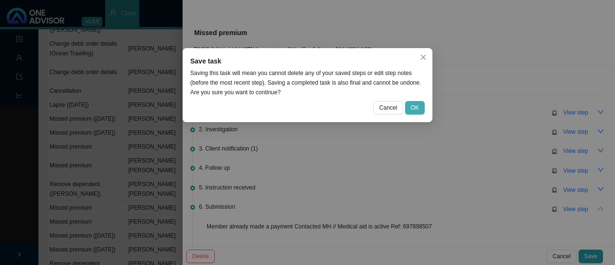
click at [411, 103] on span "OK" at bounding box center [415, 108] width 8 height 10
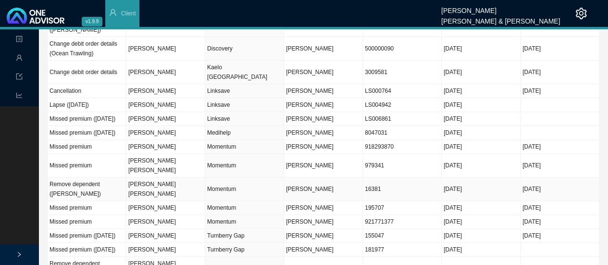
click at [220, 193] on td "Momentum" at bounding box center [244, 189] width 79 height 24
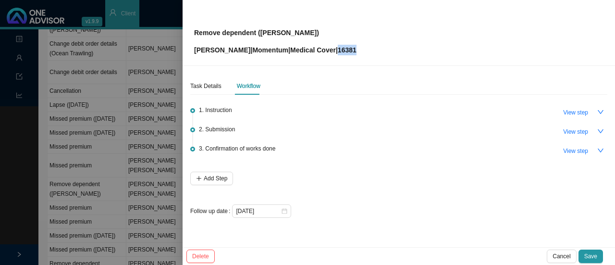
drag, startPoint x: 351, startPoint y: 50, endPoint x: 326, endPoint y: 49, distance: 24.6
click at [326, 49] on div "Remove dependent (David) Martin Firth | Momentum | Medical Cover | 16381" at bounding box center [398, 32] width 409 height 45
copy p "16381"
click at [581, 128] on span "View step" at bounding box center [575, 132] width 25 height 10
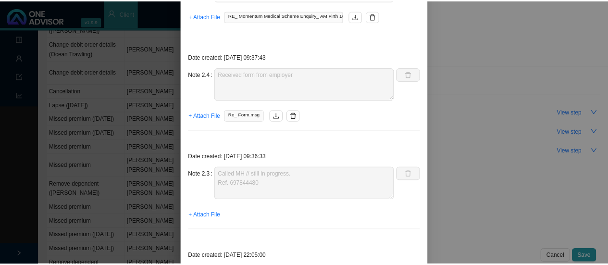
scroll to position [0, 0]
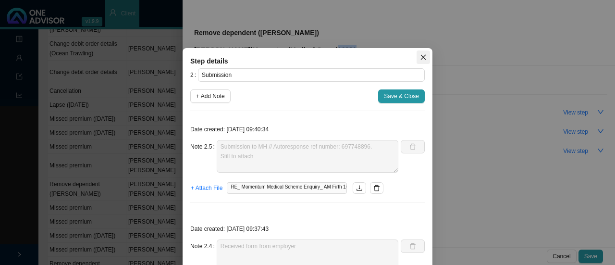
click at [421, 56] on icon "close" at bounding box center [423, 57] width 5 height 5
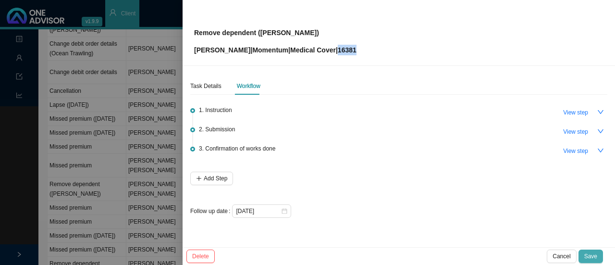
click at [591, 255] on span "Save" at bounding box center [590, 256] width 13 height 10
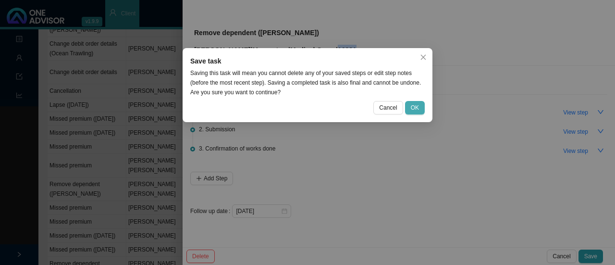
click at [416, 108] on span "OK" at bounding box center [415, 108] width 8 height 10
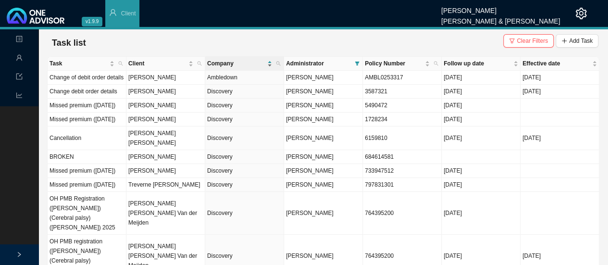
click at [215, 61] on span "Company" at bounding box center [236, 64] width 58 height 10
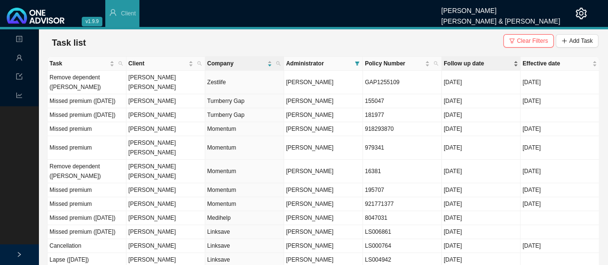
click at [450, 66] on span "Follow up date" at bounding box center [477, 64] width 68 height 10
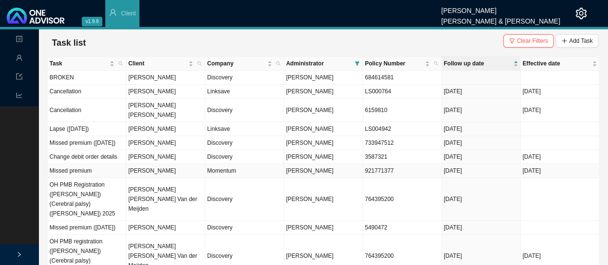
click at [319, 170] on span "[PERSON_NAME]" at bounding box center [310, 170] width 48 height 7
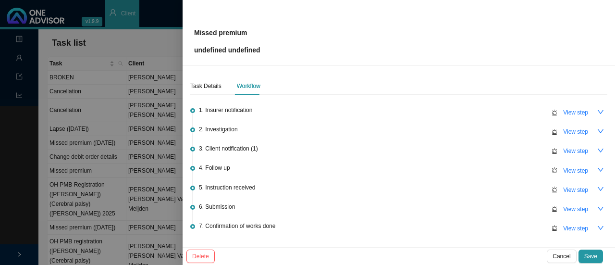
click at [214, 168] on div at bounding box center [307, 132] width 615 height 265
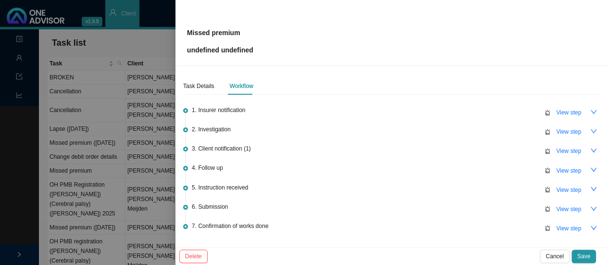
click at [214, 168] on td "Momentum" at bounding box center [242, 171] width 78 height 14
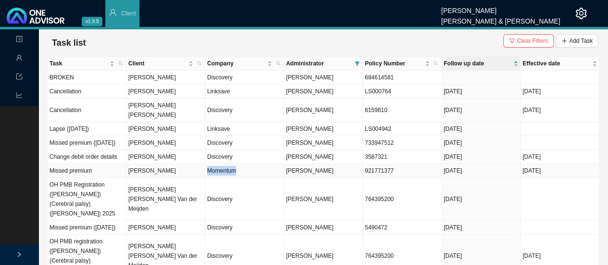
click at [214, 168] on td "Momentum" at bounding box center [244, 171] width 79 height 14
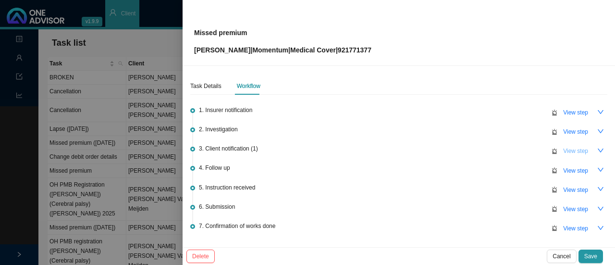
click at [576, 147] on span "View step" at bounding box center [575, 151] width 25 height 10
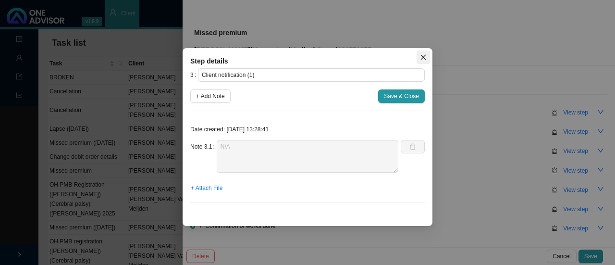
click at [426, 58] on icon "close" at bounding box center [423, 57] width 7 height 7
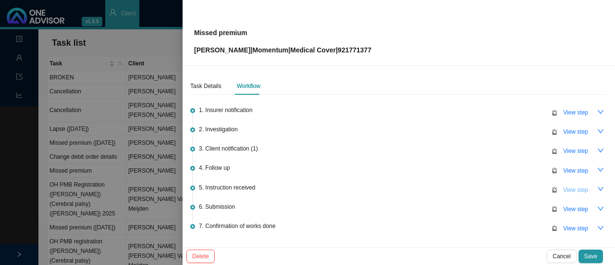
click at [572, 188] on span "View step" at bounding box center [575, 190] width 25 height 10
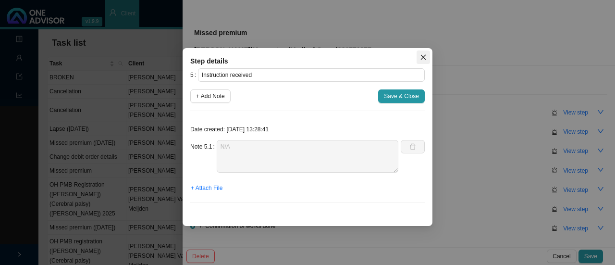
click at [424, 55] on icon "close" at bounding box center [423, 57] width 7 height 7
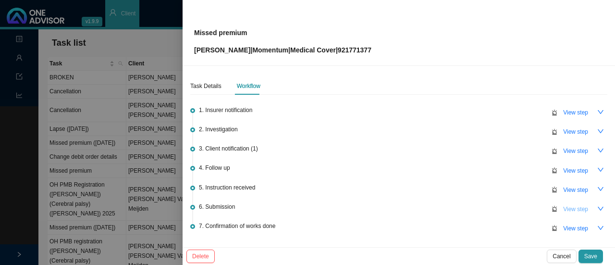
click at [563, 209] on span "View step" at bounding box center [575, 209] width 25 height 10
type input "Submission"
type textarea "Member already made a payment Contacted MH // Medical aid is active Ref: 697898…"
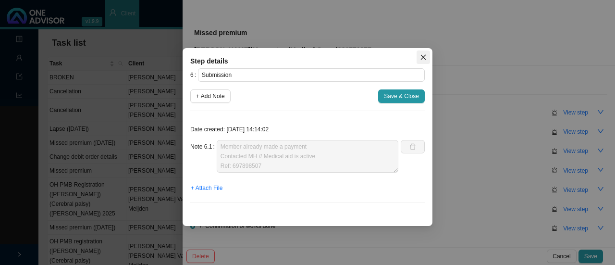
click at [423, 57] on icon "close" at bounding box center [423, 57] width 5 height 5
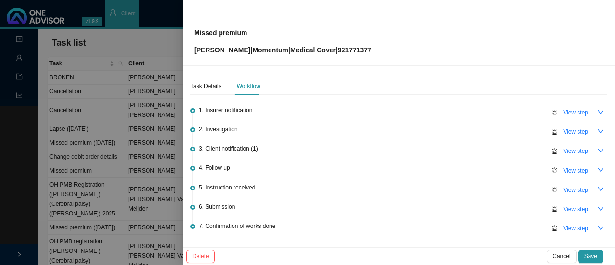
scroll to position [61, 0]
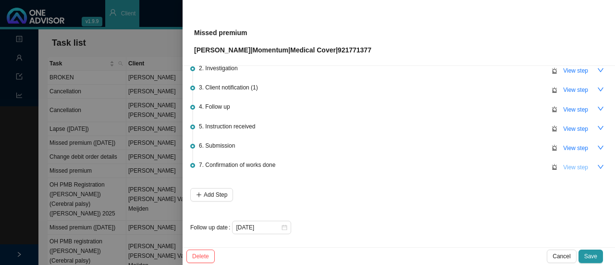
click at [575, 165] on span "View step" at bounding box center [575, 167] width 25 height 10
type input "Confirmation of works done"
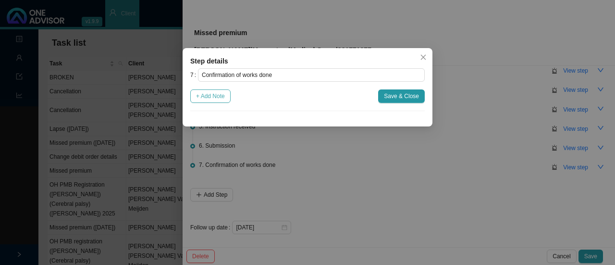
click at [217, 94] on span "+ Add Note" at bounding box center [210, 96] width 29 height 10
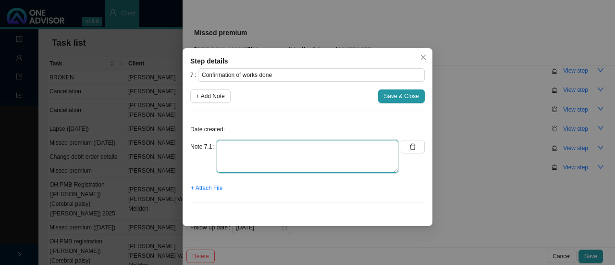
click at [234, 146] on textarea at bounding box center [308, 156] width 182 height 33
type textarea "Informed client: Medical aid is active"
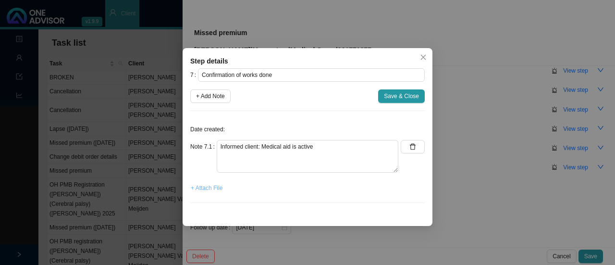
click at [206, 185] on span "+ Attach File" at bounding box center [207, 188] width 32 height 10
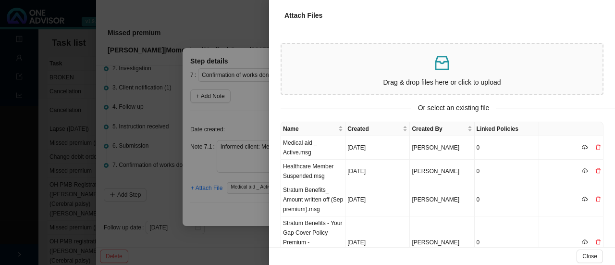
click at [224, 216] on div at bounding box center [307, 132] width 615 height 265
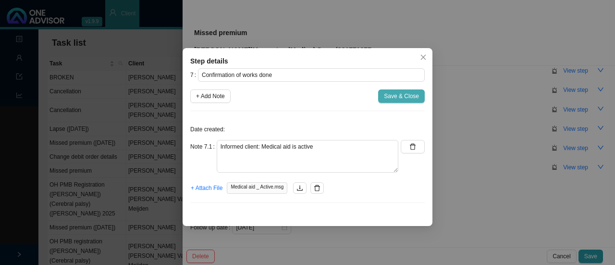
click at [400, 93] on span "Save & Close" at bounding box center [401, 96] width 35 height 10
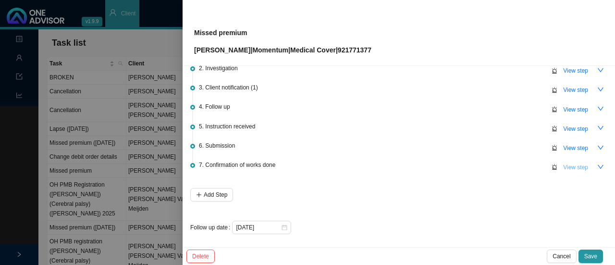
click at [565, 163] on span "View step" at bounding box center [575, 167] width 25 height 10
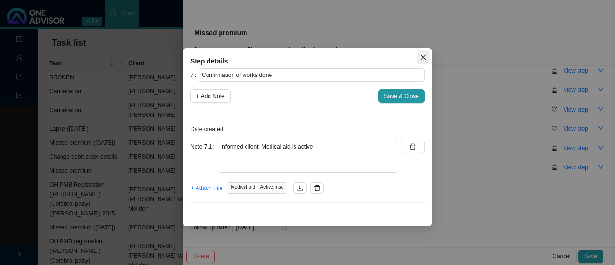
click at [423, 55] on icon "close" at bounding box center [423, 57] width 7 height 7
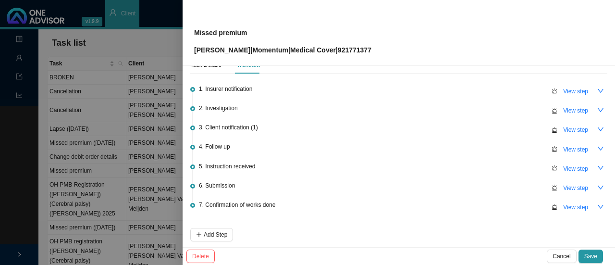
scroll to position [0, 0]
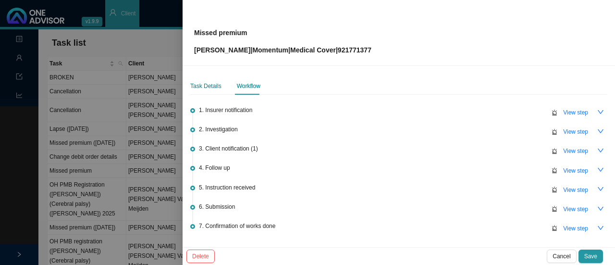
click at [214, 86] on div "Task Details" at bounding box center [205, 86] width 31 height 10
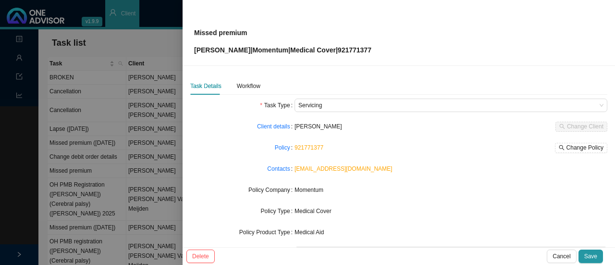
scroll to position [112, 0]
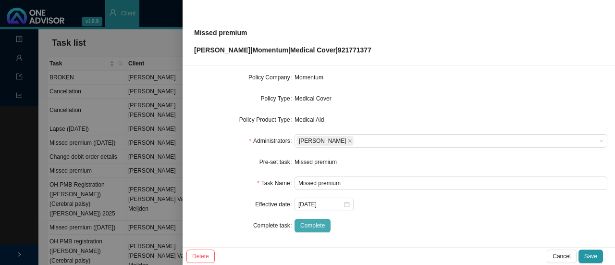
click at [311, 226] on span "Complete" at bounding box center [312, 225] width 24 height 10
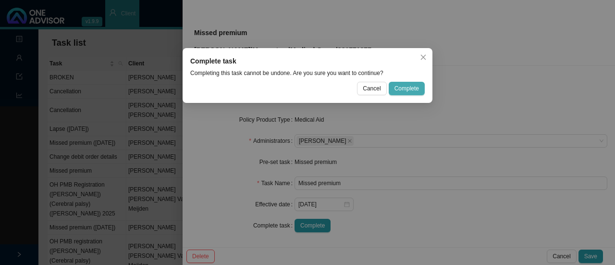
click at [402, 86] on span "Complete" at bounding box center [406, 89] width 24 height 10
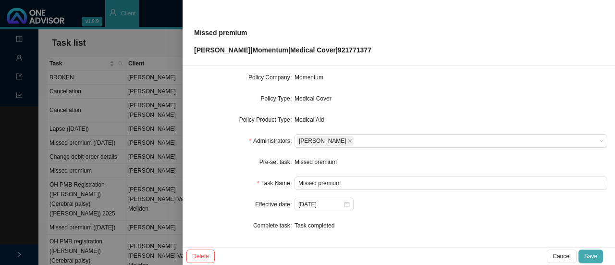
click at [592, 253] on span "Save" at bounding box center [590, 256] width 13 height 10
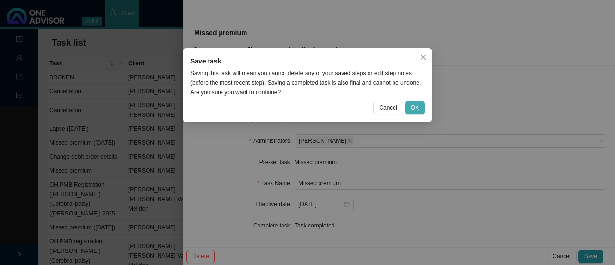
click at [414, 110] on span "OK" at bounding box center [415, 108] width 8 height 10
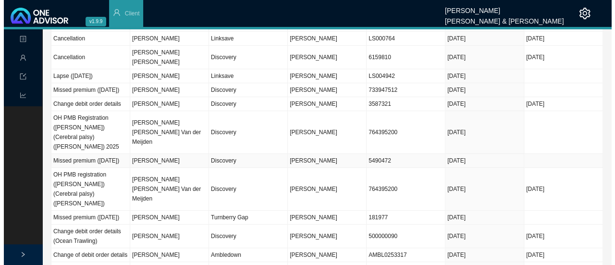
scroll to position [53, 0]
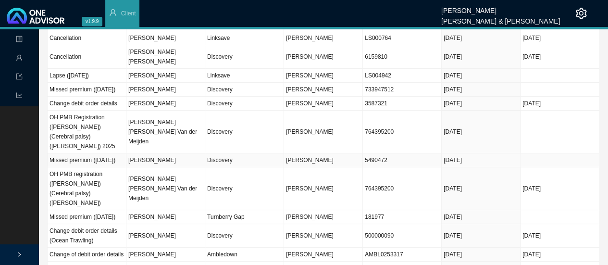
drag, startPoint x: 397, startPoint y: 153, endPoint x: 360, endPoint y: 151, distance: 36.5
click at [360, 153] on tr "Missed premium (September 2025) Bongani Kenneth Bhengu Discovery Sarah-Lee Clem…" at bounding box center [323, 160] width 551 height 14
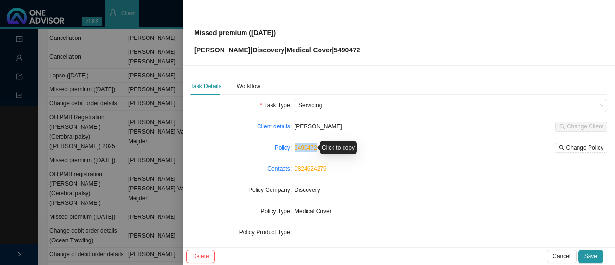
drag, startPoint x: 318, startPoint y: 149, endPoint x: 293, endPoint y: 147, distance: 25.6
click at [294, 147] on div "5490472 Change Policy" at bounding box center [450, 148] width 313 height 10
copy link "5490472"
click at [275, 125] on link "Client details" at bounding box center [273, 127] width 33 height 10
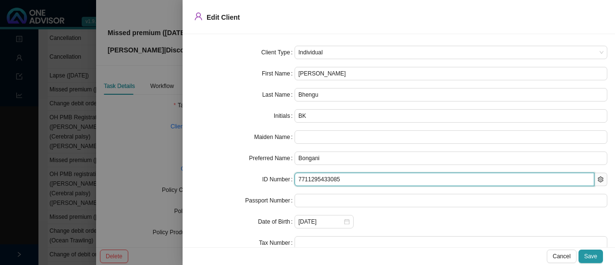
drag, startPoint x: 343, startPoint y: 177, endPoint x: 276, endPoint y: 173, distance: 66.9
click at [276, 173] on div "ID Number 7711295433085" at bounding box center [398, 178] width 417 height 13
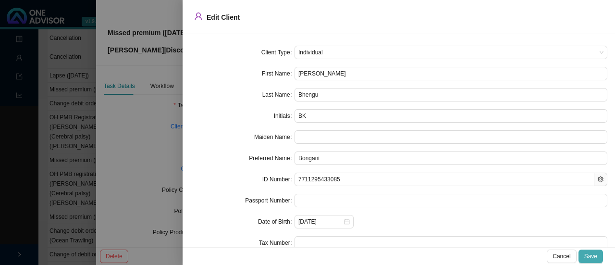
click at [591, 258] on span "Save" at bounding box center [590, 256] width 13 height 10
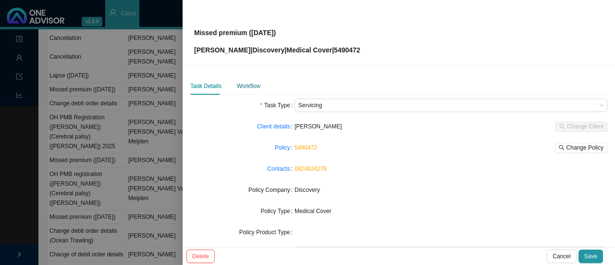
click at [246, 81] on div "Workflow" at bounding box center [249, 86] width 24 height 10
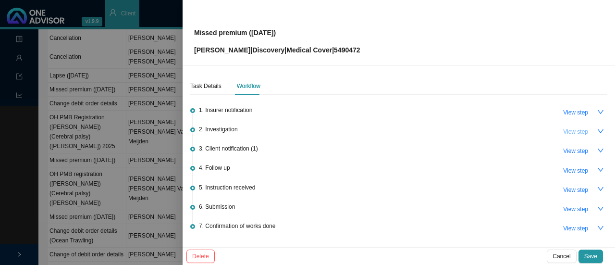
click at [571, 129] on span "View step" at bounding box center [575, 132] width 25 height 10
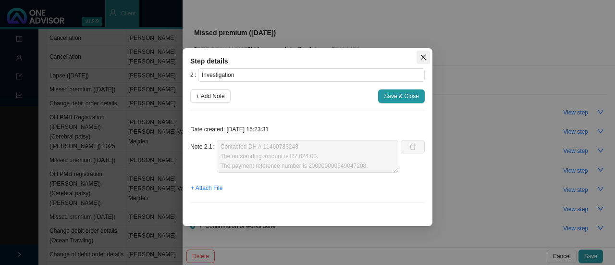
click at [421, 57] on icon "close" at bounding box center [423, 57] width 7 height 7
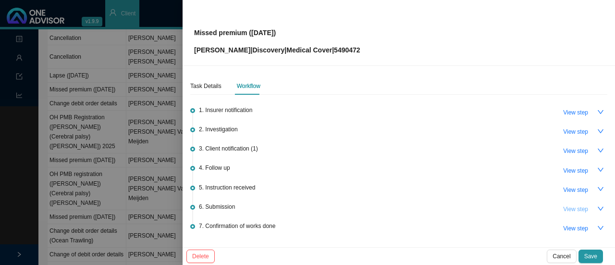
click at [571, 210] on span "View step" at bounding box center [575, 209] width 25 height 10
type input "Submission"
type textarea "Contacted DH // Request forced debit Forced debit will go off midnight 11.09.20…"
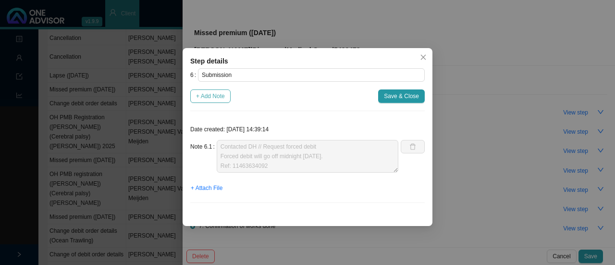
click at [208, 92] on span "+ Add Note" at bounding box center [210, 96] width 29 height 10
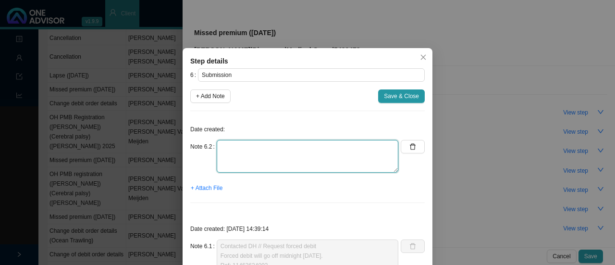
click at [251, 163] on textarea at bounding box center [308, 156] width 182 height 33
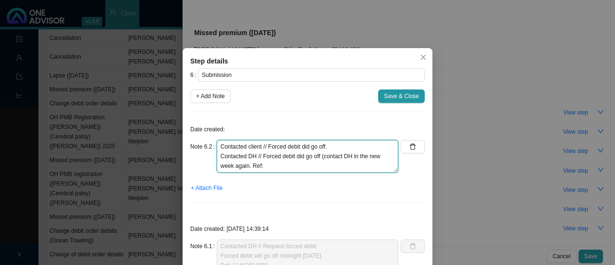
paste textarea "11469298267."
type textarea "Contacted client // Forced debit did go off. Contacted DH // Forced debit did g…"
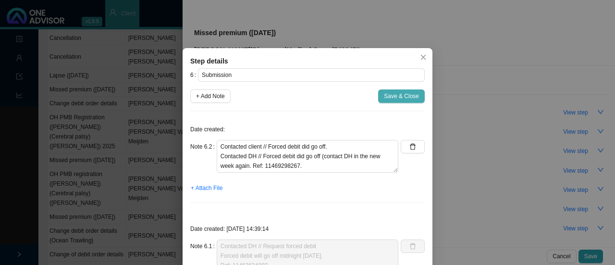
click at [388, 93] on span "Save & Close" at bounding box center [401, 96] width 35 height 10
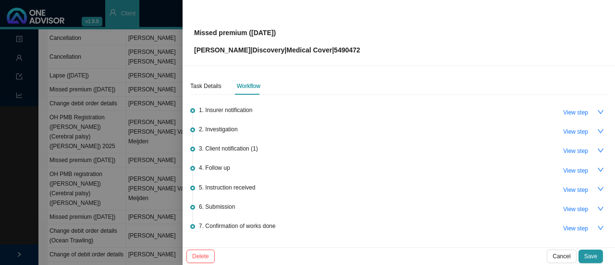
scroll to position [61, 0]
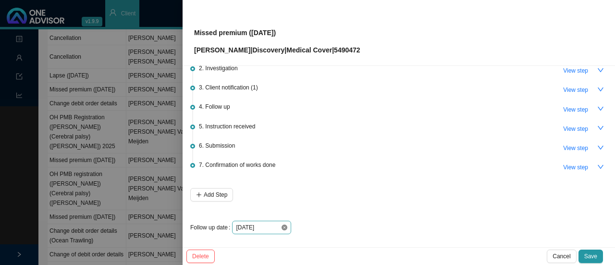
click at [284, 225] on icon "close-circle" at bounding box center [284, 227] width 6 height 6
click at [279, 224] on input at bounding box center [258, 227] width 45 height 10
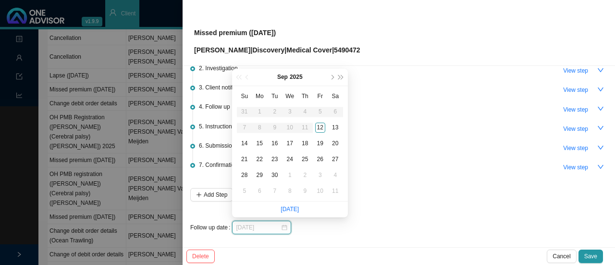
type input "2025-09-17"
type input "2025-09-16"
click at [276, 141] on div "16" at bounding box center [274, 143] width 10 height 10
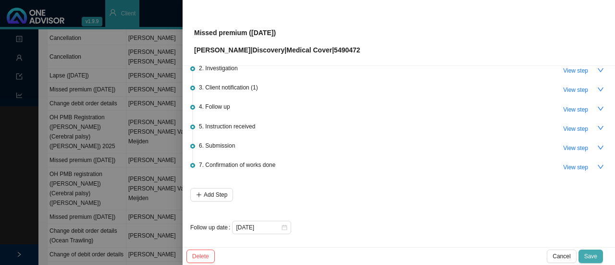
click at [591, 253] on span "Save" at bounding box center [590, 256] width 13 height 10
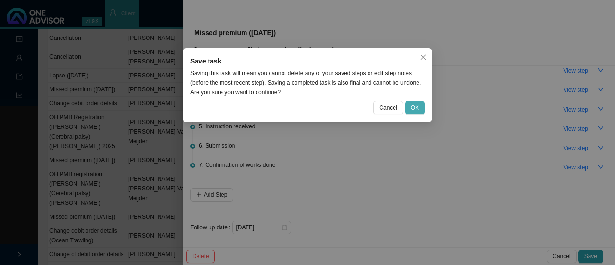
click at [414, 103] on span "OK" at bounding box center [415, 108] width 8 height 10
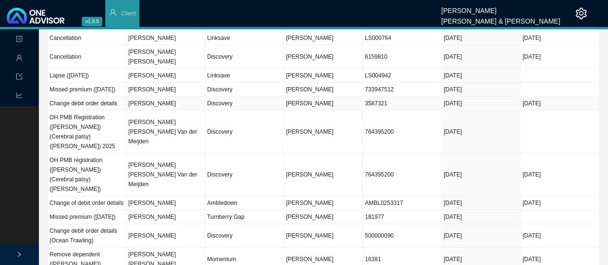
click at [259, 104] on td "Discovery" at bounding box center [244, 104] width 79 height 14
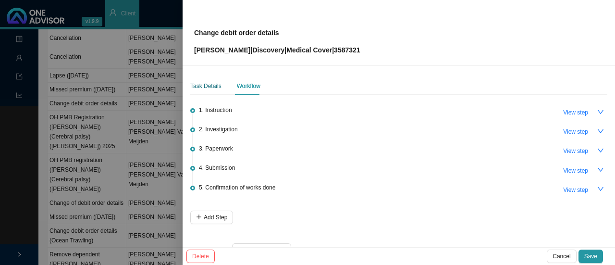
click at [200, 83] on div "Task Details" at bounding box center [205, 86] width 31 height 10
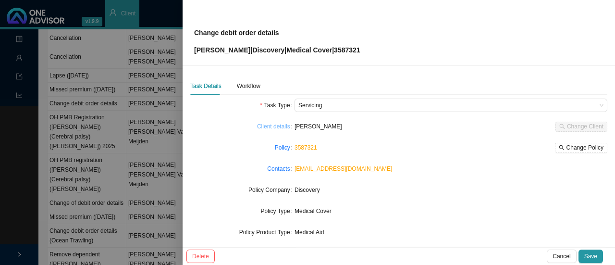
click at [273, 122] on link "Client details" at bounding box center [273, 127] width 33 height 10
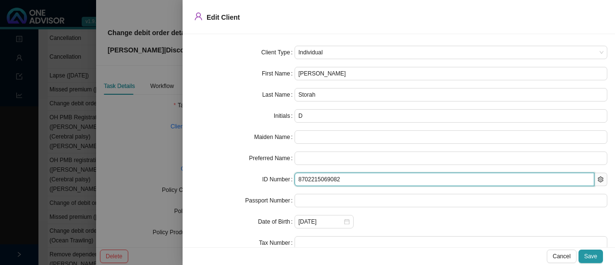
drag, startPoint x: 347, startPoint y: 178, endPoint x: 278, endPoint y: 169, distance: 69.4
click at [278, 169] on form "Client Type Individual First Name Dean Last Name Storah Initials D Maiden Name …" at bounding box center [398, 169] width 417 height 246
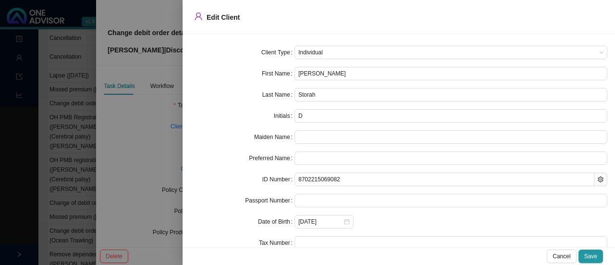
click at [152, 133] on div at bounding box center [307, 132] width 615 height 265
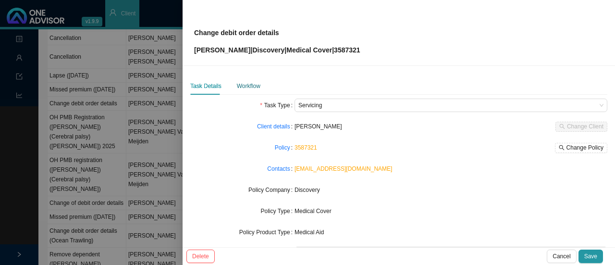
click at [238, 87] on div "Workflow" at bounding box center [249, 86] width 24 height 10
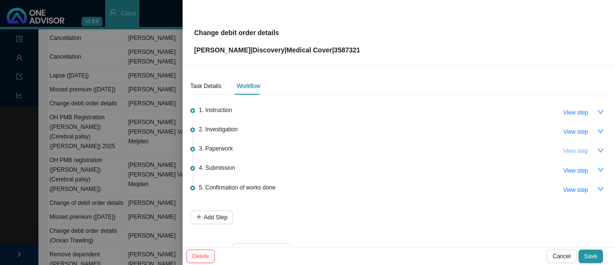
click at [563, 147] on span "View step" at bounding box center [575, 151] width 25 height 10
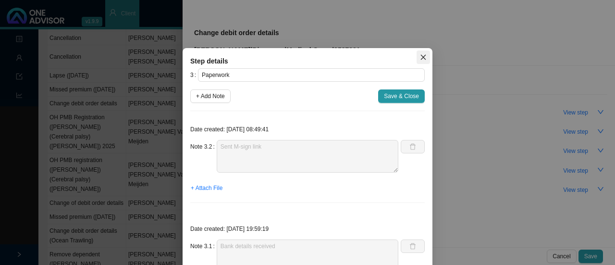
click at [417, 52] on button "Close" at bounding box center [422, 56] width 13 height 13
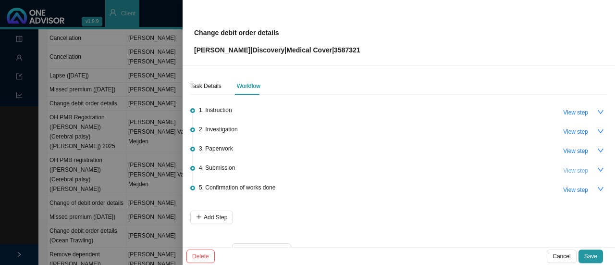
click at [574, 167] on span "View step" at bounding box center [575, 171] width 25 height 10
type input "Submission"
type textarea "Chad from DH called - Proof of bank can be viewed Ref. 11466417287"
type textarea "Called DH // still cant view proof of bank Submitted online (ref. 11466243631) …"
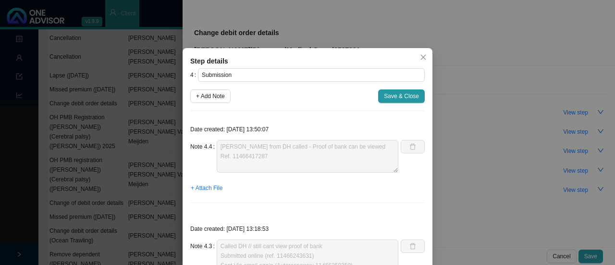
click at [211, 162] on div "Note 4.4 Chad from DH called - Proof of bank can be viewed Ref. 11466417287" at bounding box center [294, 156] width 208 height 33
click at [203, 94] on span "+ Add Note" at bounding box center [210, 96] width 29 height 10
type textarea "Chad from DH called - Proof of bank can be viewed Ref. 11466417287"
type textarea "Called DH // still cant view proof of bank Submitted online (ref. 11466243631) …"
type textarea "Called DH // Received (cant see proof of account). Call Bank details department…"
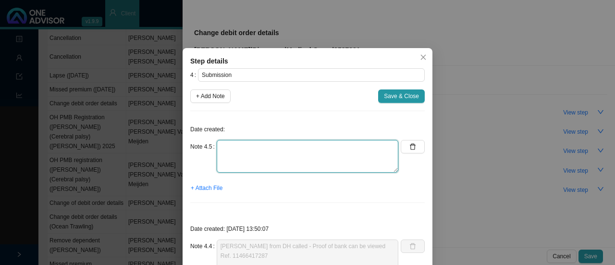
click at [232, 153] on textarea at bounding box center [308, 156] width 182 height 33
paste textarea "11469337108."
click at [217, 159] on textarea "Contacted DH // Updated yesterday 11469337108." at bounding box center [308, 156] width 182 height 33
click at [320, 148] on textarea "Contacted DH // Updated yesterday Ref. 11469337108." at bounding box center [308, 156] width 182 height 33
paste textarea "FNB ending 8438"
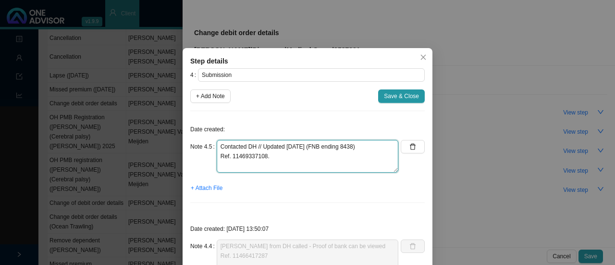
type textarea "Contacted DH // Updated yesterday (FNB ending 8438) Ref. 11469337108."
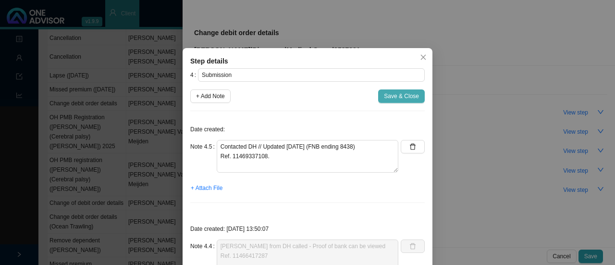
click at [398, 92] on span "Save & Close" at bounding box center [401, 96] width 35 height 10
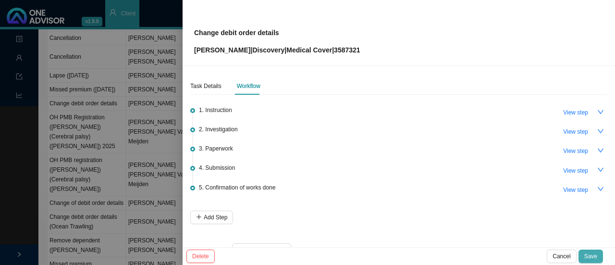
click at [596, 258] on span "Save" at bounding box center [590, 256] width 13 height 10
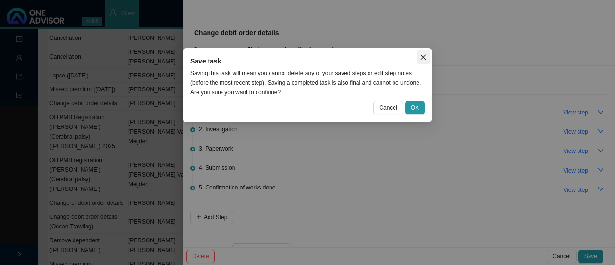
click at [420, 60] on icon "close" at bounding box center [423, 57] width 7 height 7
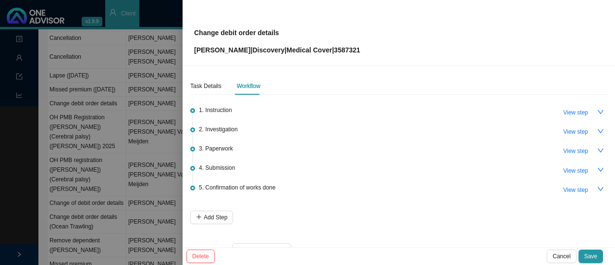
scroll to position [23, 0]
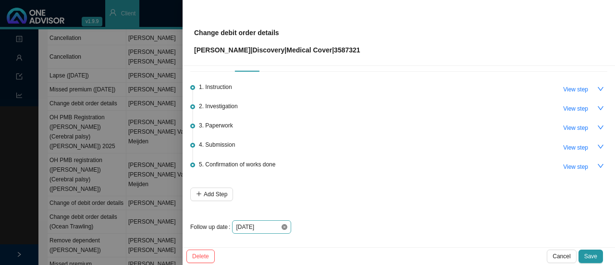
click at [283, 224] on icon "close-circle" at bounding box center [284, 227] width 6 height 6
click at [275, 225] on input at bounding box center [258, 227] width 45 height 10
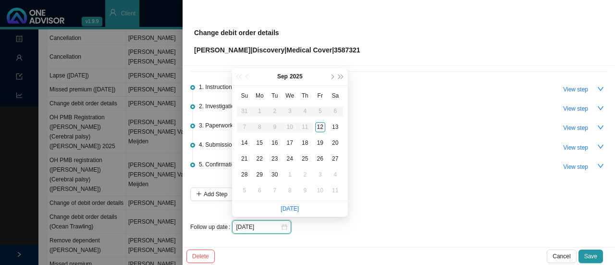
type input "2025-09-18"
type input "[DATE]"
click at [256, 141] on div "15" at bounding box center [260, 143] width 10 height 10
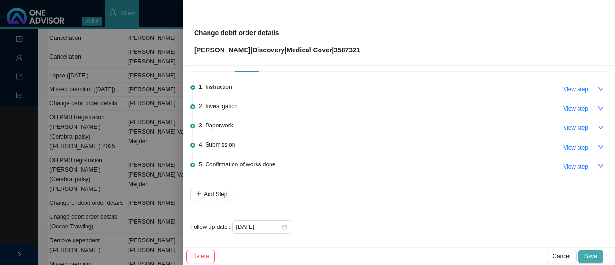
click at [587, 254] on span "Save" at bounding box center [590, 256] width 13 height 10
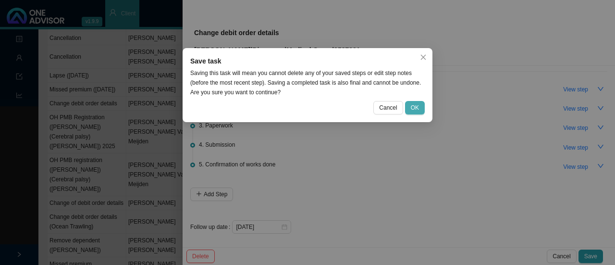
click at [411, 108] on span "OK" at bounding box center [415, 108] width 8 height 10
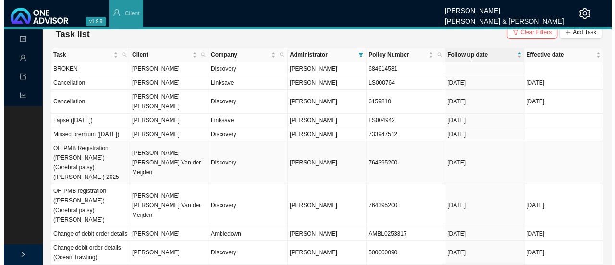
scroll to position [8, 0]
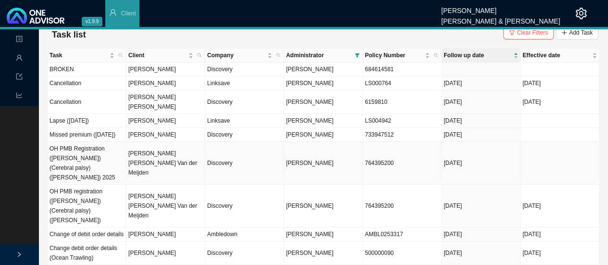
click at [257, 153] on td "Discovery" at bounding box center [244, 163] width 79 height 43
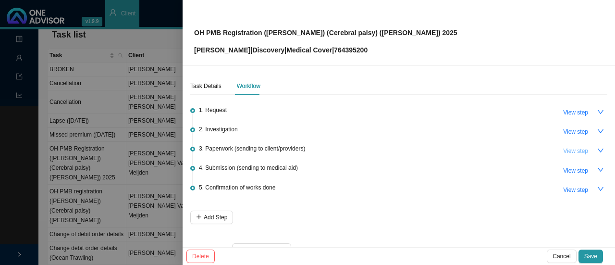
click at [563, 147] on span "View step" at bounding box center [575, 151] width 25 height 10
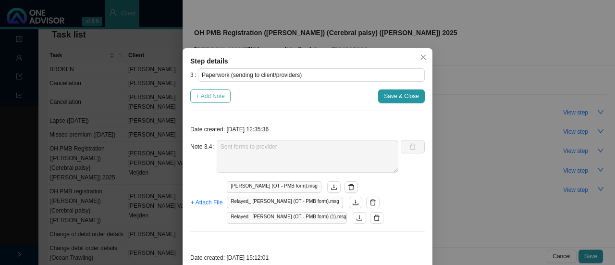
click at [218, 95] on span "+ Add Note" at bounding box center [210, 96] width 29 height 10
type textarea "Sent forms to provider"
type textarea "Called client 26.08.2025. Reminder to send through forms. Client mentioned she …"
type textarea "Follow up with client (whatsapp & phone call): - Client will send us form with …"
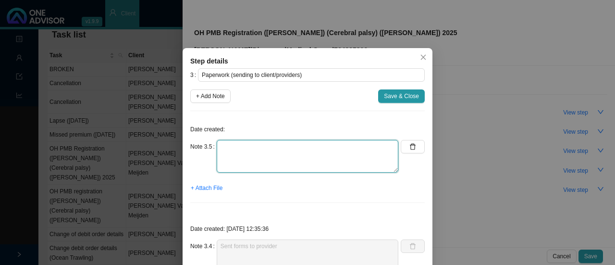
click at [228, 168] on textarea at bounding box center [308, 156] width 182 height 33
type textarea "C"
type textarea "Tried to call rooms - No answer Follow up with client too."
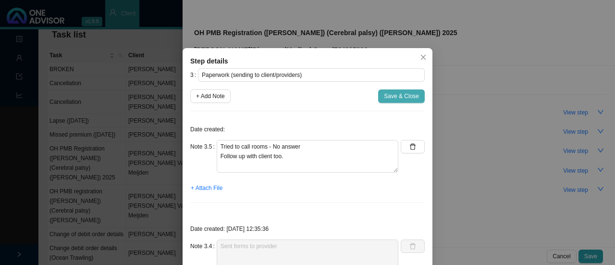
click at [403, 94] on span "Save & Close" at bounding box center [401, 96] width 35 height 10
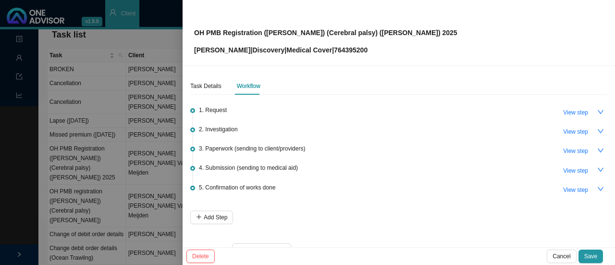
scroll to position [23, 0]
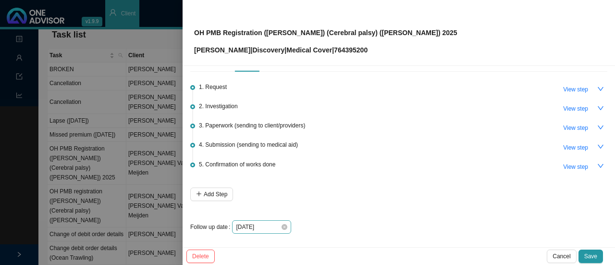
click at [287, 227] on div "2025-09-12" at bounding box center [261, 226] width 59 height 13
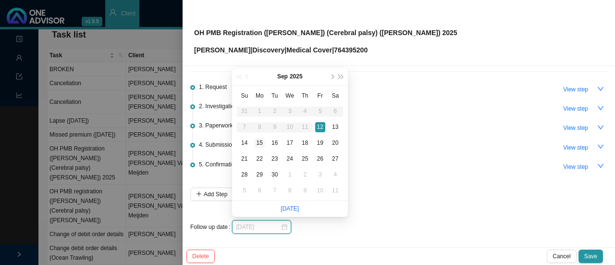
type input "[DATE]"
click at [259, 142] on div "15" at bounding box center [260, 143] width 10 height 10
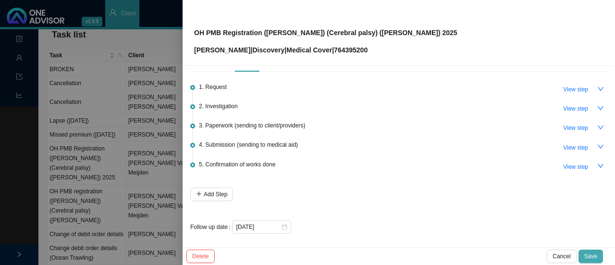
click at [594, 261] on span "Save" at bounding box center [590, 256] width 13 height 10
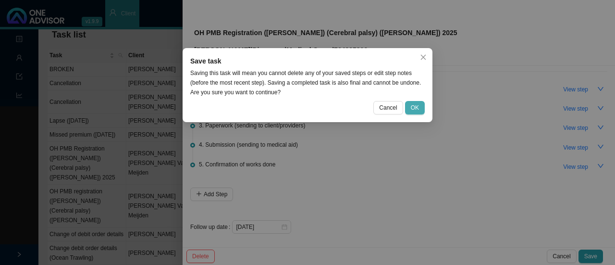
click at [416, 111] on span "OK" at bounding box center [415, 108] width 8 height 10
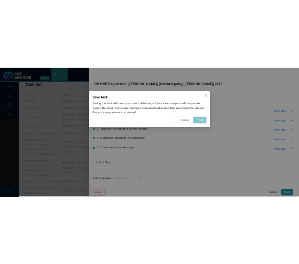
scroll to position [0, 0]
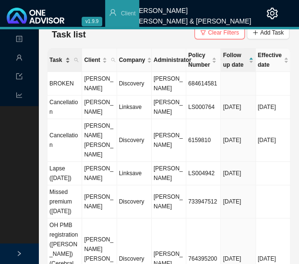
click at [54, 62] on span "Task" at bounding box center [56, 60] width 14 height 10
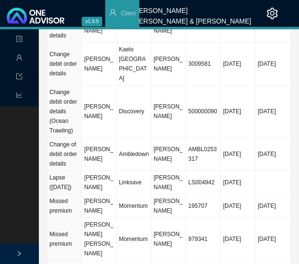
scroll to position [145, 0]
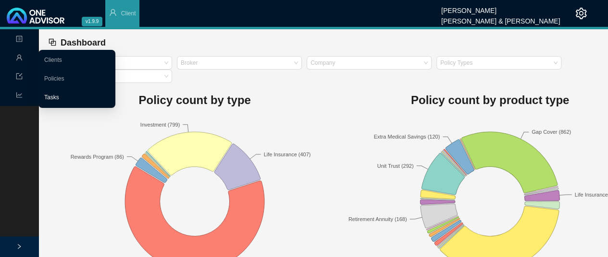
click at [59, 94] on link "Tasks" at bounding box center [51, 97] width 15 height 7
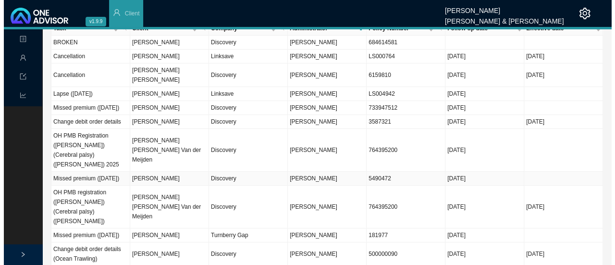
scroll to position [36, 0]
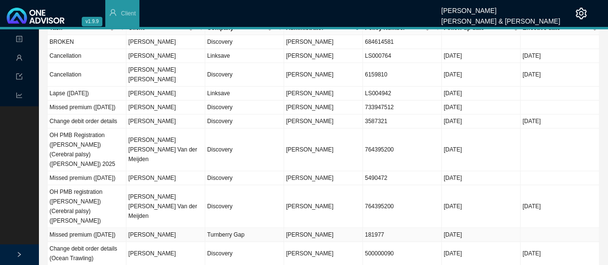
click at [241, 228] on td "Turnberry Gap" at bounding box center [244, 235] width 79 height 14
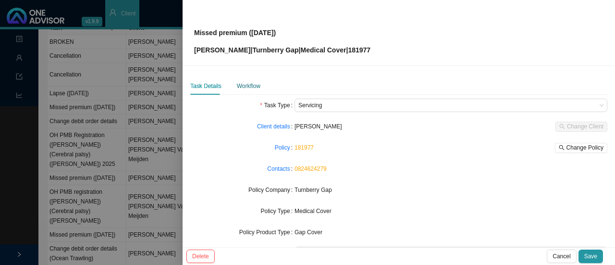
click at [245, 83] on div "Workflow" at bounding box center [249, 86] width 24 height 10
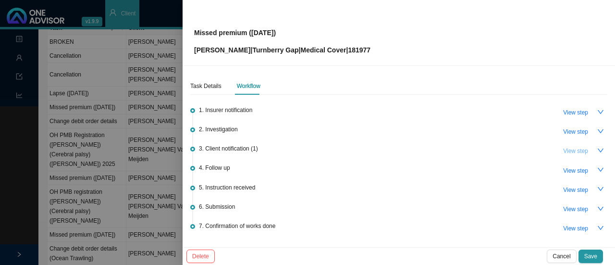
click at [568, 153] on span "View step" at bounding box center [575, 151] width 25 height 10
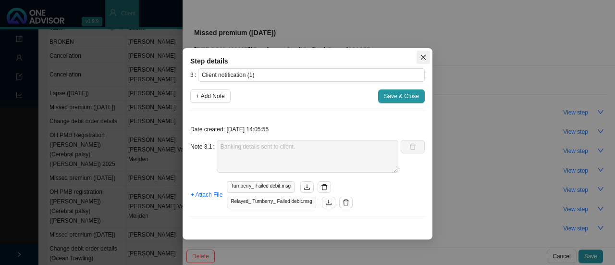
click at [419, 59] on span "Close" at bounding box center [422, 57] width 13 height 7
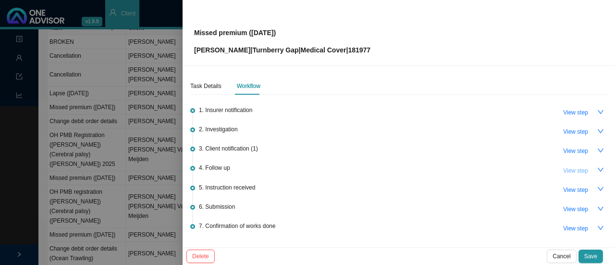
click at [564, 170] on span "View step" at bounding box center [575, 171] width 25 height 10
type input "Follow up"
type textarea "Sent follow up on Whatsapp"
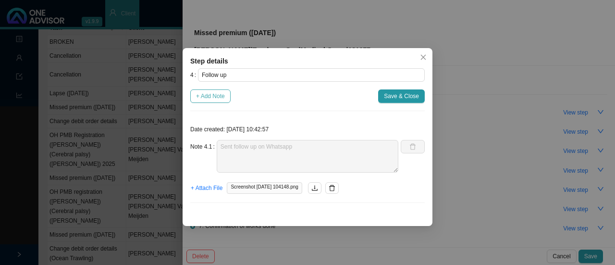
click at [208, 94] on span "+ Add Note" at bounding box center [210, 96] width 29 height 10
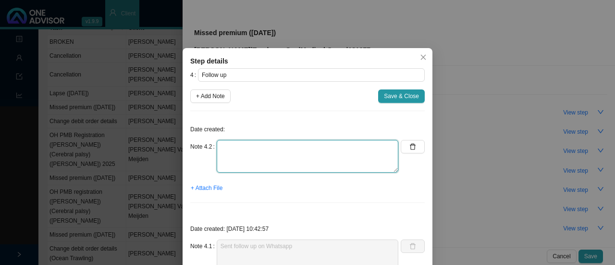
click at [232, 160] on textarea at bounding box center [308, 156] width 182 height 33
type textarea "Phoned client, he wants a double debit at the end of the month."
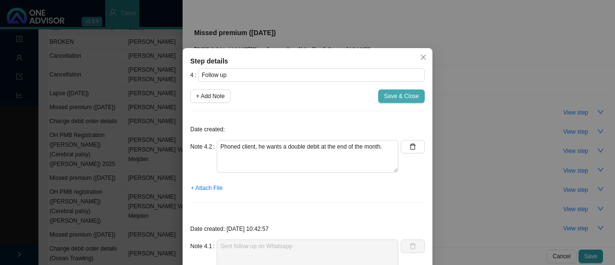
click at [403, 90] on button "Save & Close" at bounding box center [401, 95] width 47 height 13
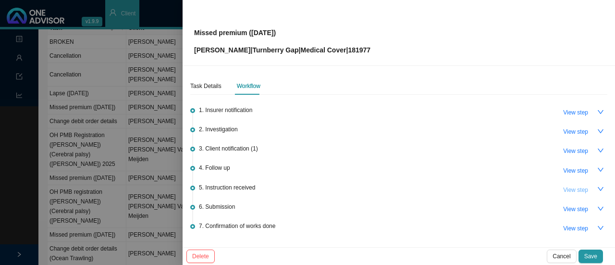
click at [583, 186] on button "View step" at bounding box center [575, 189] width 37 height 13
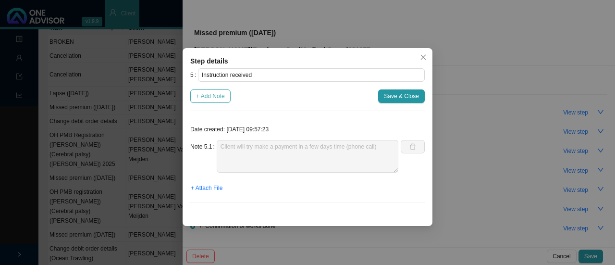
click at [214, 94] on span "+ Add Note" at bounding box center [210, 96] width 29 height 10
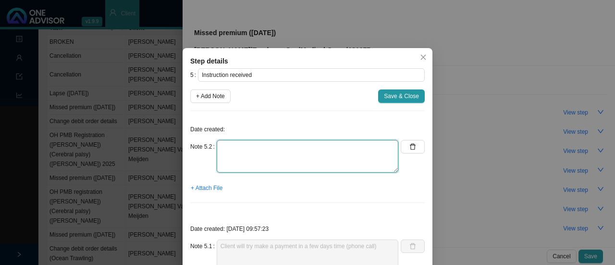
click at [242, 162] on textarea at bounding box center [308, 156] width 182 height 33
type textarea "Members wants a double debit. Confirmed this information on an email."
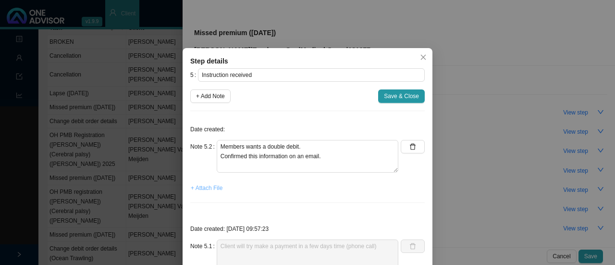
click at [202, 186] on span "+ Attach File" at bounding box center [207, 188] width 32 height 10
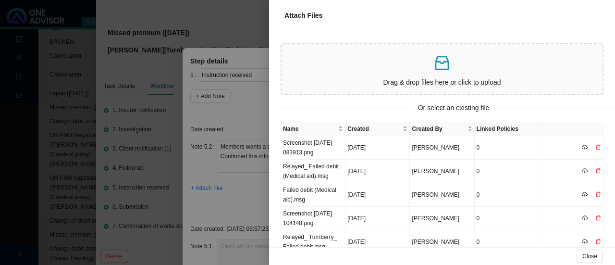
click at [203, 204] on div at bounding box center [307, 132] width 615 height 265
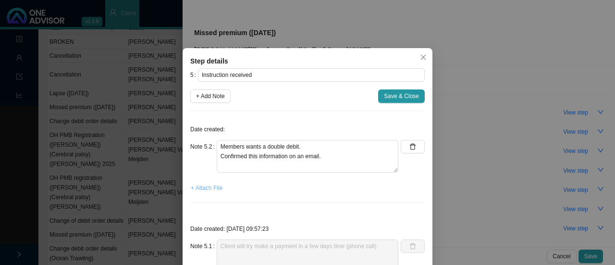
click at [201, 190] on span "+ Attach File" at bounding box center [207, 188] width 32 height 10
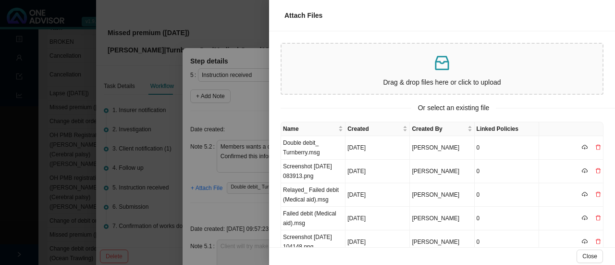
click at [230, 201] on div at bounding box center [307, 132] width 615 height 265
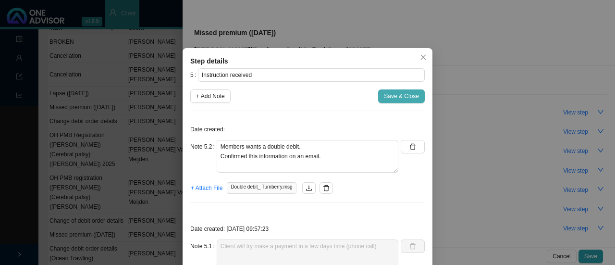
click at [386, 93] on span "Save & Close" at bounding box center [401, 96] width 35 height 10
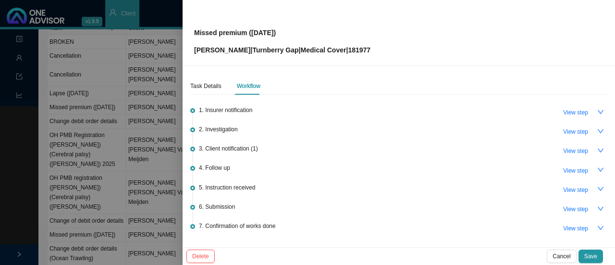
scroll to position [61, 0]
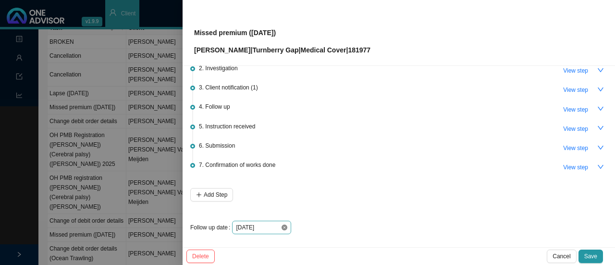
click at [282, 226] on icon "close-circle" at bounding box center [284, 227] width 6 height 6
click at [272, 225] on input at bounding box center [258, 227] width 45 height 10
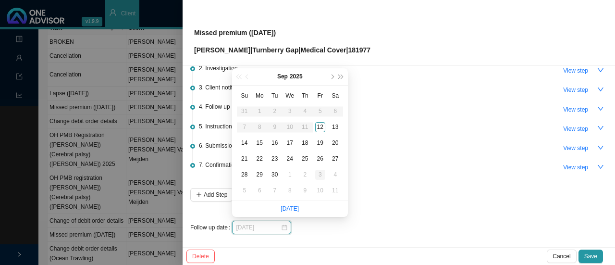
type input "[DATE]"
click at [318, 175] on div "3" at bounding box center [320, 175] width 10 height 10
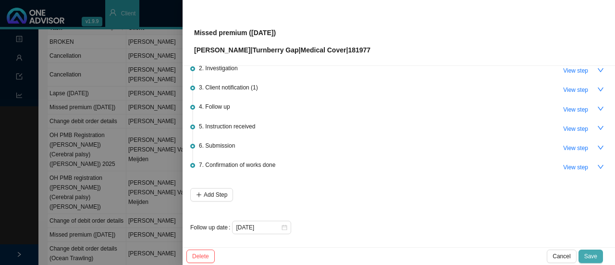
click at [592, 254] on span "Save" at bounding box center [590, 256] width 13 height 10
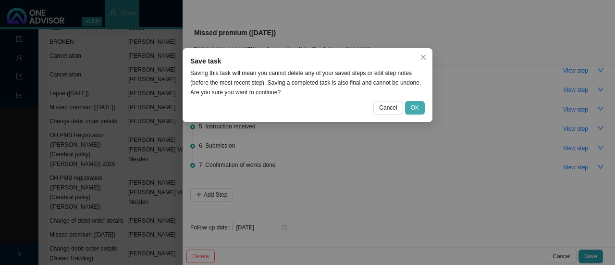
click at [413, 108] on span "OK" at bounding box center [415, 108] width 8 height 10
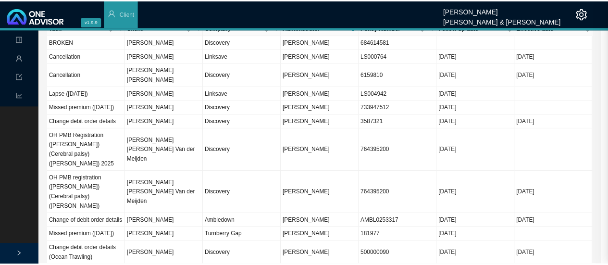
scroll to position [0, 0]
